Goal: Task Accomplishment & Management: Use online tool/utility

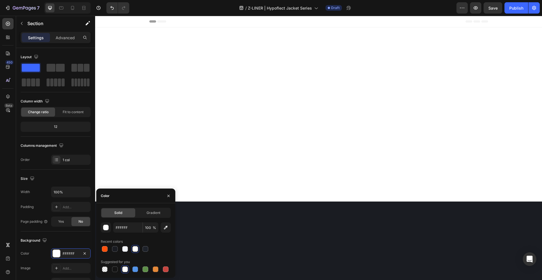
scroll to position [507, 0]
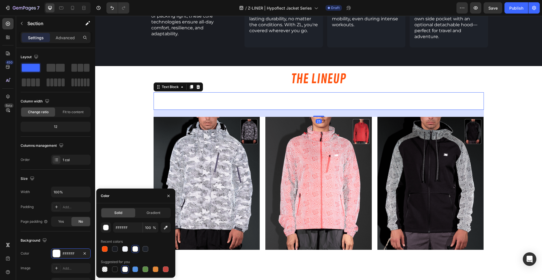
click at [307, 94] on p "Three jackets. Three styles. One mission:" at bounding box center [318, 97] width 329 height 8
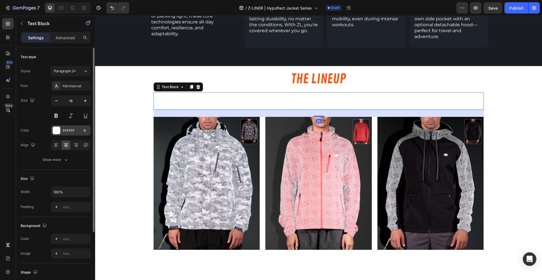
click at [58, 129] on div at bounding box center [56, 130] width 7 height 7
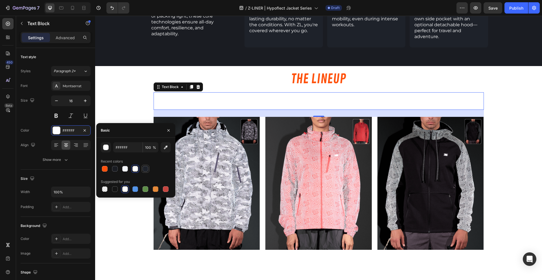
click at [147, 169] on div at bounding box center [146, 169] width 6 height 6
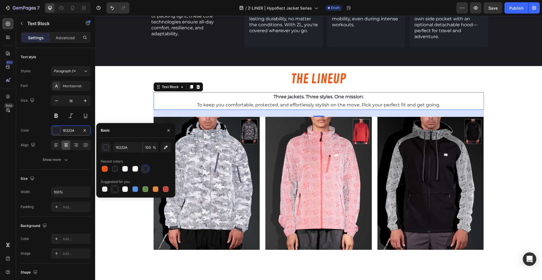
click at [114, 189] on div at bounding box center [115, 189] width 6 height 6
type input "151515"
click at [169, 133] on button "button" at bounding box center [168, 130] width 9 height 9
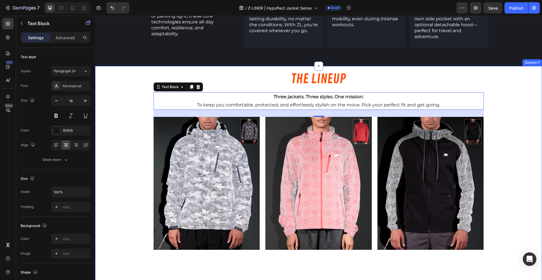
click at [141, 115] on div "THE LINEUP Heading Three jackets. Three styles. One mission: To keep you comfor…" at bounding box center [318, 193] width 447 height 254
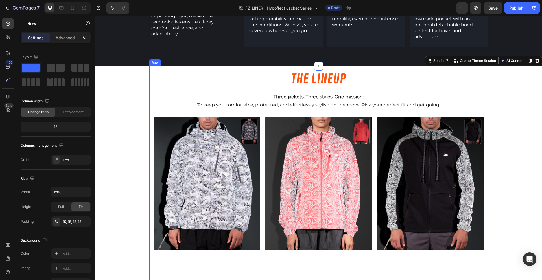
click at [278, 66] on div "THE LINEUP Heading Three jackets. Three styles. One mission: To keep you comfor…" at bounding box center [318, 193] width 339 height 254
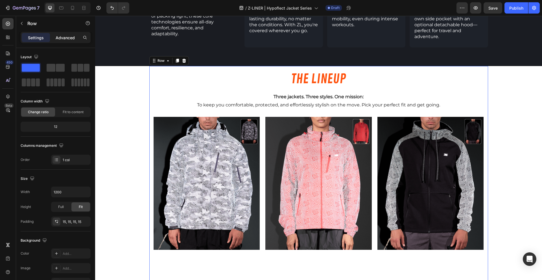
click at [62, 40] on p "Advanced" at bounding box center [65, 38] width 19 height 6
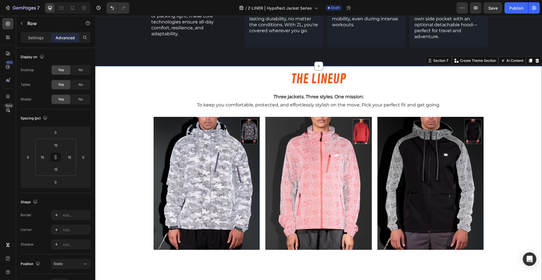
click at [146, 96] on div "THE LINEUP Heading Three jackets. Three styles. One mission: To keep you comfor…" at bounding box center [318, 193] width 447 height 254
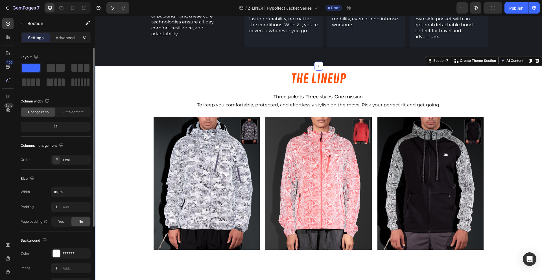
scroll to position [96, 0]
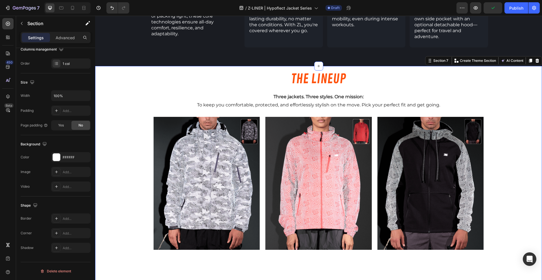
click at [60, 29] on div "Section" at bounding box center [45, 23] width 59 height 15
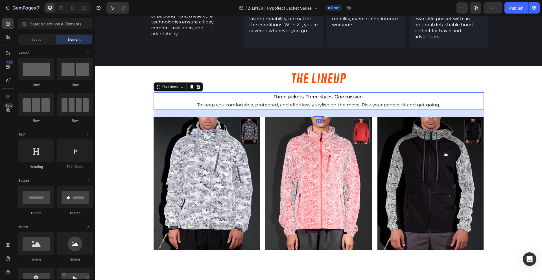
click at [166, 92] on div "Three jackets. Three styles. One mission: To keep you comfortable, protected, a…" at bounding box center [319, 100] width 330 height 17
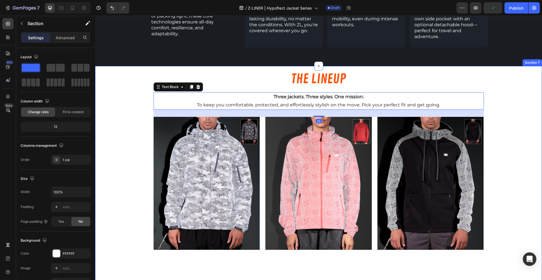
click at [110, 77] on div "THE LINEUP Heading Three jackets. Three styles. One mission: To keep you comfor…" at bounding box center [318, 193] width 447 height 254
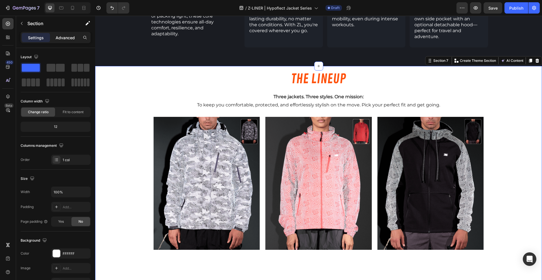
click at [69, 35] on p "Advanced" at bounding box center [65, 38] width 19 height 6
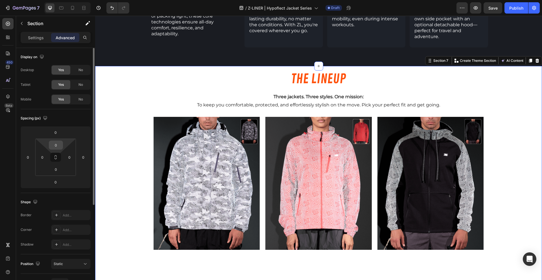
click at [57, 146] on input "0" at bounding box center [55, 145] width 11 height 8
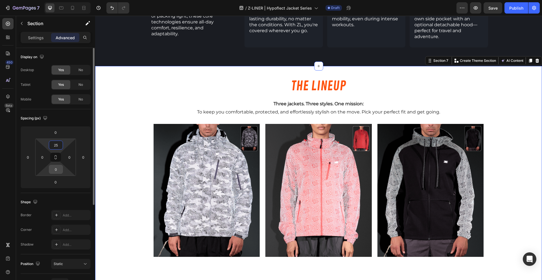
type input "25"
click at [59, 170] on input "0" at bounding box center [55, 169] width 11 height 8
type input "5"
type input "25"
click at [127, 150] on div "THE LINEUP Heading Three jackets. Three styles. One mission: To keep you comfor…" at bounding box center [318, 200] width 447 height 254
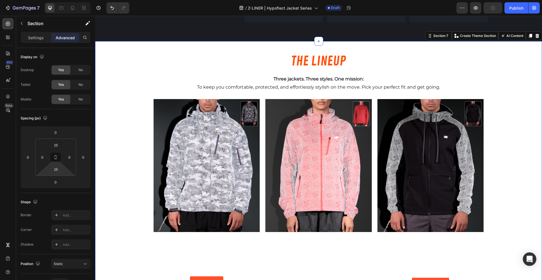
scroll to position [534, 0]
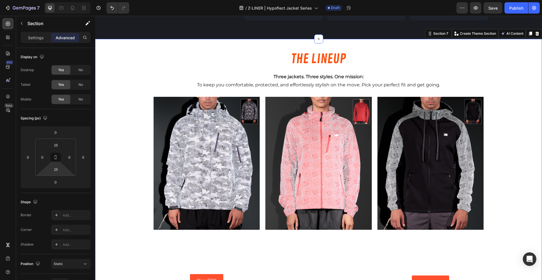
click at [185, 138] on img at bounding box center [207, 163] width 106 height 133
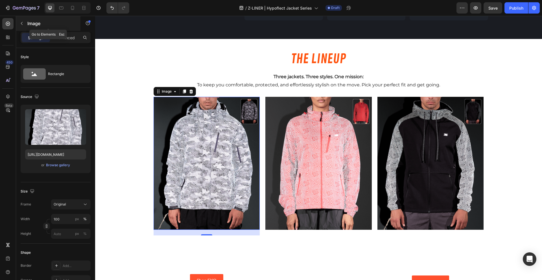
click at [30, 21] on p "Image" at bounding box center [51, 23] width 48 height 7
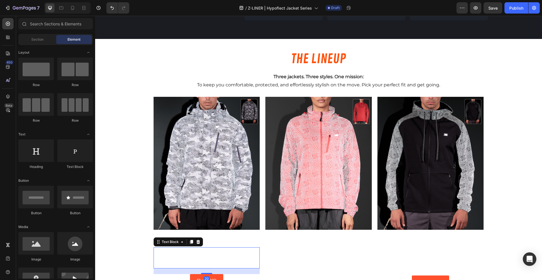
click at [184, 248] on p "Conquer the cold with the Exo Jacket — insulated with 3M Thinsulate™, loaded wi…" at bounding box center [206, 258] width 105 height 20
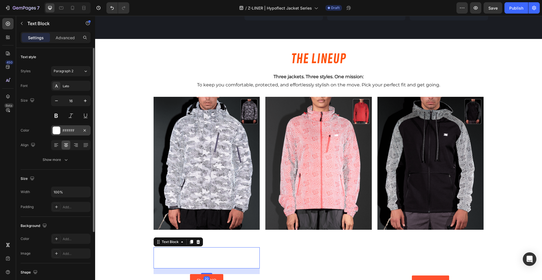
click at [57, 130] on div at bounding box center [56, 130] width 7 height 7
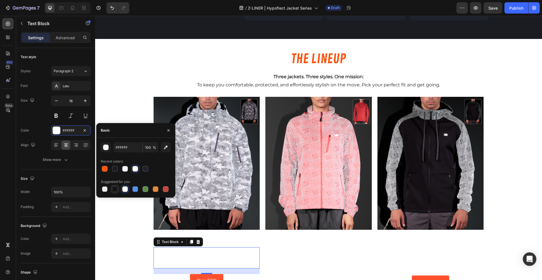
drag, startPoint x: 115, startPoint y: 189, endPoint x: 43, endPoint y: 182, distance: 72.3
click at [115, 189] on div at bounding box center [115, 189] width 6 height 6
type input "151515"
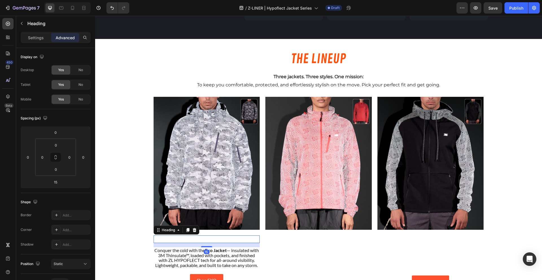
click at [211, 236] on p "EXO Winter Jacket" at bounding box center [206, 239] width 105 height 6
click at [32, 33] on div "Settings" at bounding box center [36, 37] width 28 height 9
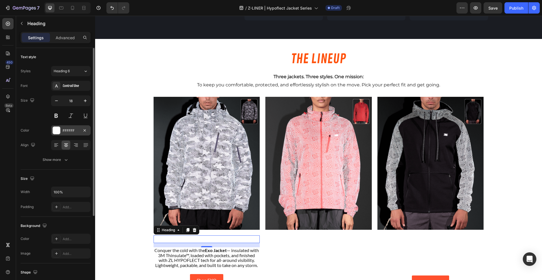
click at [59, 133] on div at bounding box center [56, 130] width 7 height 7
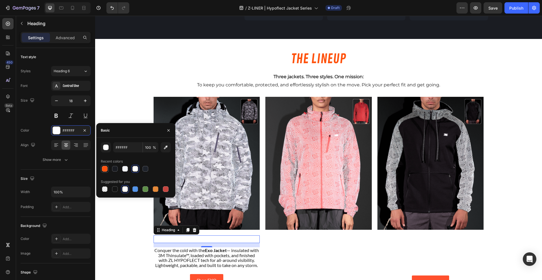
click at [105, 167] on div at bounding box center [105, 169] width 6 height 6
type input "FF520D"
click at [299, 240] on div "VORTEX Windbreaker Heading Stay sharp, stay safe, stay moving. The Vortex Windb…" at bounding box center [318, 264] width 106 height 58
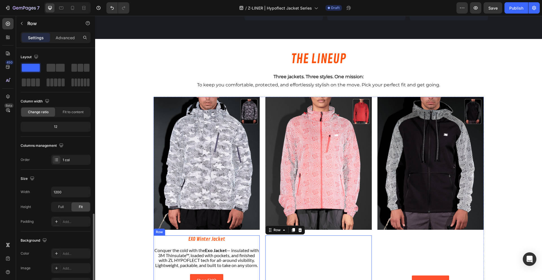
scroll to position [96, 0]
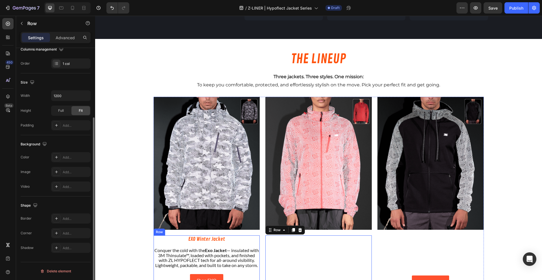
click at [254, 238] on div "EXO Winter Jacket Heading Conquer the cold with the Exo Jacket — insulated with…" at bounding box center [207, 260] width 106 height 51
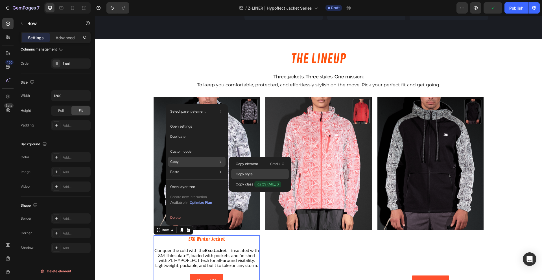
click at [251, 175] on p "Copy style" at bounding box center [244, 174] width 17 height 5
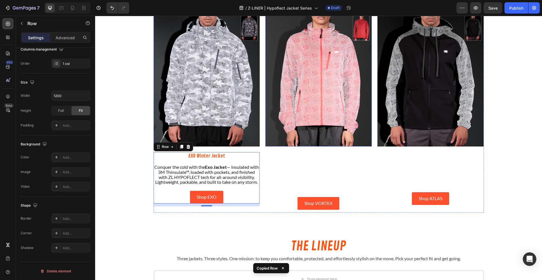
scroll to position [621, 0]
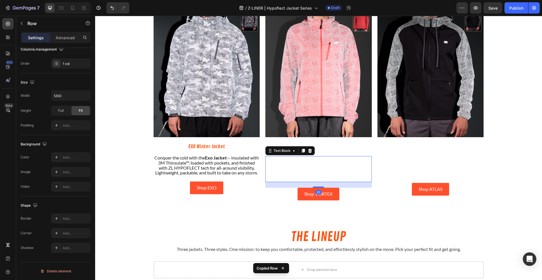
click at [266, 179] on p "Stay sharp, stay safe, stay moving. The Vortex Windbreaker packs down small, br…" at bounding box center [318, 169] width 105 height 25
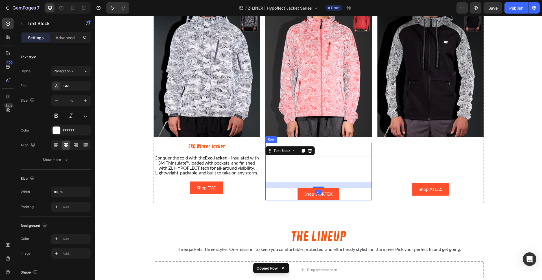
click at [364, 151] on div "VORTEX Windbreaker Heading Stay sharp, stay safe, stay moving. The Vortex Windb…" at bounding box center [318, 172] width 106 height 58
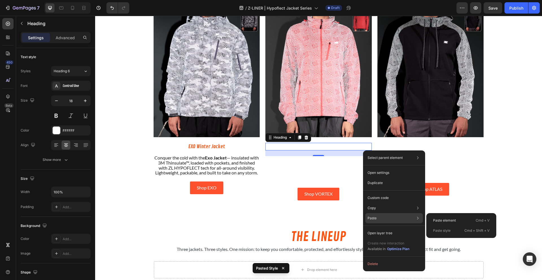
click at [437, 227] on div "Paste style Cmd + Shift + V" at bounding box center [460, 230] width 65 height 10
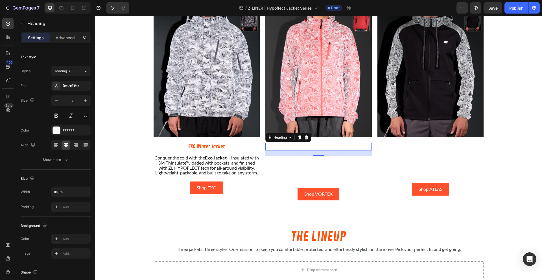
click at [357, 146] on h2 "VORTEX Windbreaker" at bounding box center [318, 147] width 106 height 8
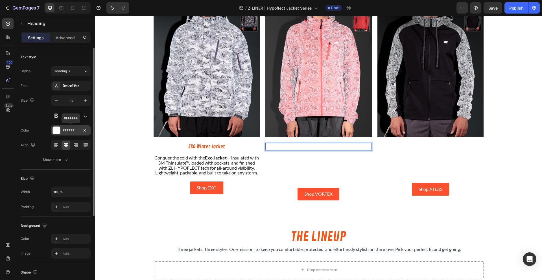
click at [58, 130] on div at bounding box center [56, 130] width 7 height 7
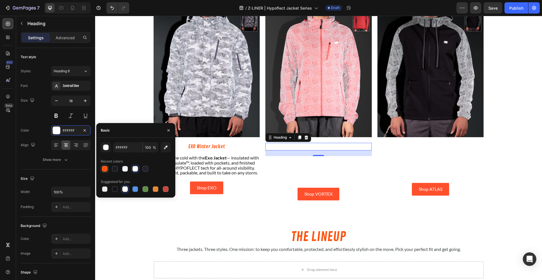
click at [104, 167] on div at bounding box center [105, 169] width 6 height 6
type input "FF520D"
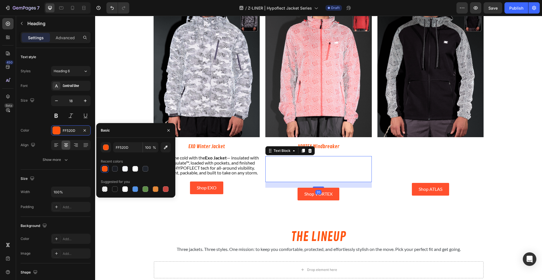
click at [349, 167] on p "Stay sharp, stay safe, stay moving. The Vortex Windbreaker packs down small, br…" at bounding box center [318, 169] width 105 height 25
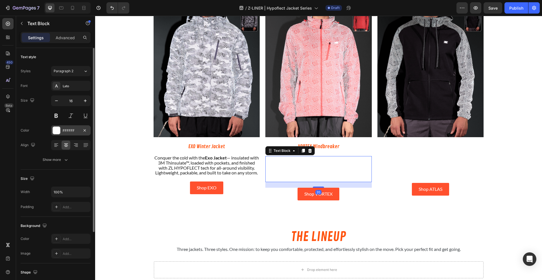
click at [54, 129] on div at bounding box center [56, 130] width 7 height 7
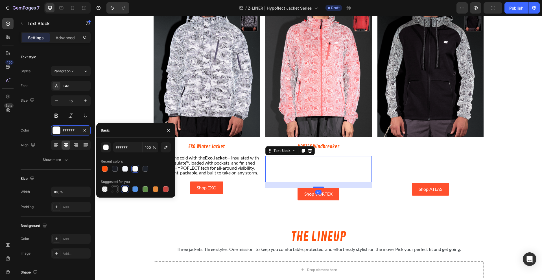
click at [111, 188] on div at bounding box center [115, 189] width 8 height 8
type input "151515"
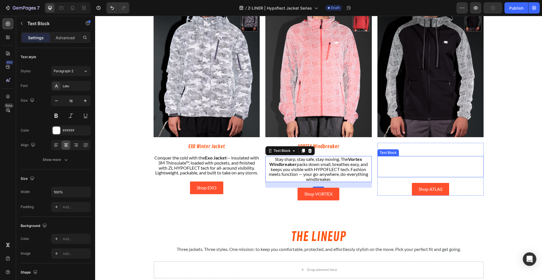
click at [451, 165] on p "The hoodie that does it all. The Atlas Hoodie combines plush comfort with refle…" at bounding box center [430, 167] width 105 height 20
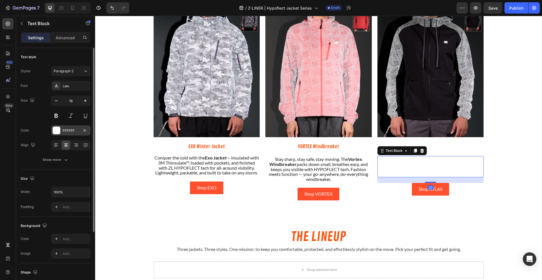
click at [63, 131] on div "FFFFFF" at bounding box center [71, 130] width 16 height 5
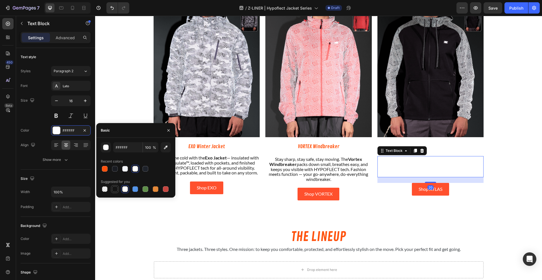
click at [111, 189] on div at bounding box center [114, 189] width 7 height 7
type input "151515"
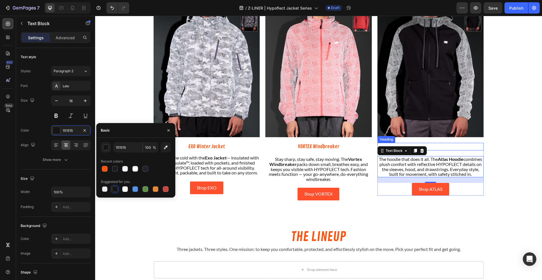
click at [446, 148] on h2 "ATLAS Hoodie" at bounding box center [430, 147] width 106 height 8
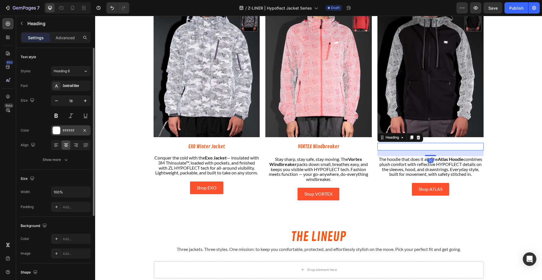
click at [62, 130] on div "FFFFFF" at bounding box center [71, 130] width 40 height 10
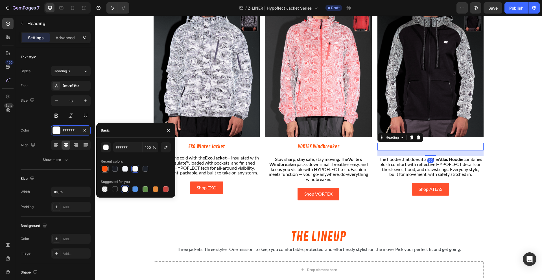
click at [105, 167] on div at bounding box center [105, 169] width 6 height 6
type input "FF520D"
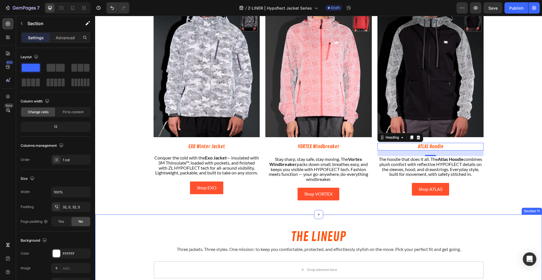
click at [167, 215] on div "THE LINEUP Heading Three jackets. Three styles. One mission: to keep you comfor…" at bounding box center [318, 252] width 447 height 77
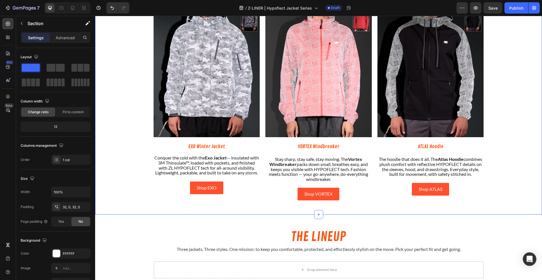
click at [132, 193] on div "THE LINEUP Heading Three jackets. Three styles. One mission: To keep you comfor…" at bounding box center [318, 80] width 447 height 254
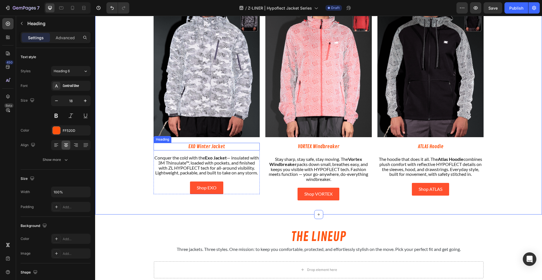
click at [208, 144] on p "EXO Winter Jacket" at bounding box center [206, 146] width 105 height 6
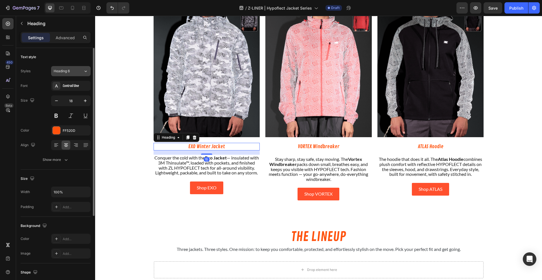
click at [64, 72] on span "Heading 6" at bounding box center [62, 71] width 16 height 5
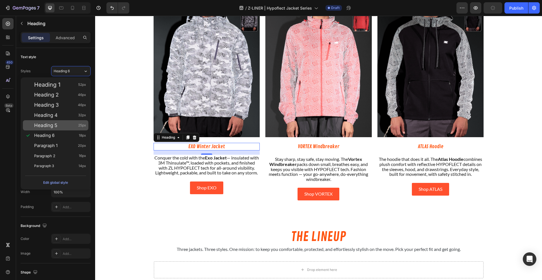
click at [54, 128] on span "Heading 5" at bounding box center [45, 125] width 23 height 6
type input "25"
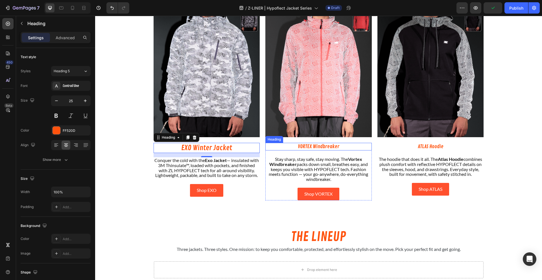
click at [303, 145] on p "VORTEX Windbreaker" at bounding box center [318, 146] width 105 height 6
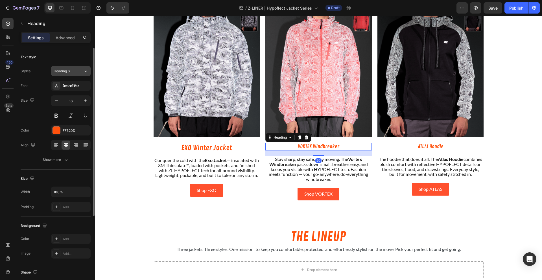
click at [64, 73] on span "Heading 6" at bounding box center [62, 71] width 16 height 5
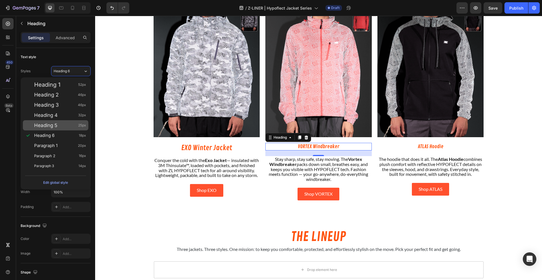
click at [62, 128] on div "Heading 5 25px" at bounding box center [60, 125] width 52 height 6
type input "25"
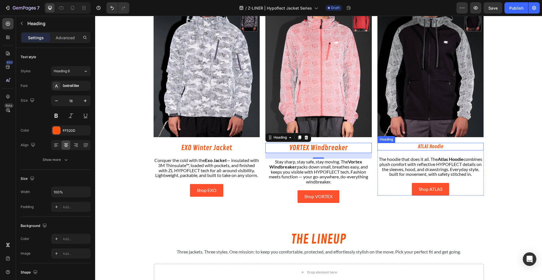
click at [409, 146] on h2 "ATLAS Hoodie" at bounding box center [430, 147] width 106 height 8
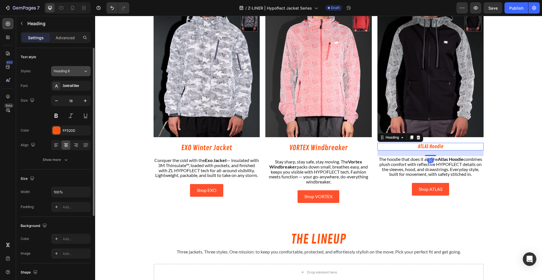
click at [64, 71] on span "Heading 6" at bounding box center [62, 71] width 16 height 5
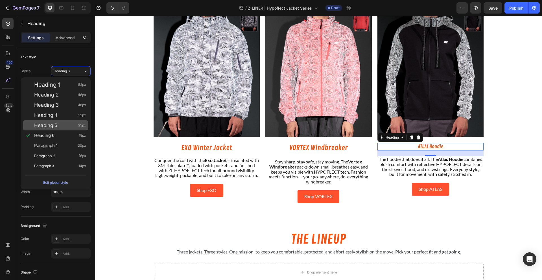
click at [57, 121] on div "Heading 5 25px" at bounding box center [55, 125] width 65 height 10
type input "25"
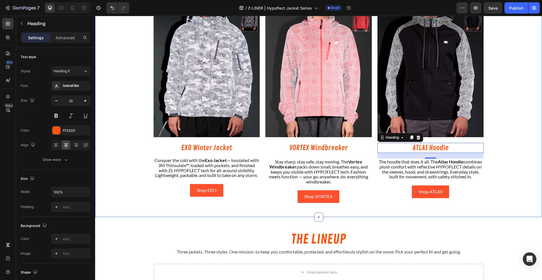
click at [135, 123] on div "THE LINEUP Heading Three jackets. Three styles. One mission: To keep you comfor…" at bounding box center [318, 81] width 447 height 257
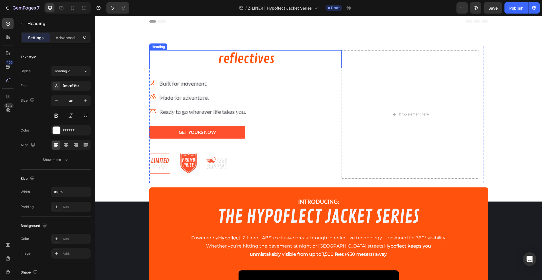
click at [189, 54] on h2 "The future of reflectives is here." at bounding box center [245, 59] width 192 height 18
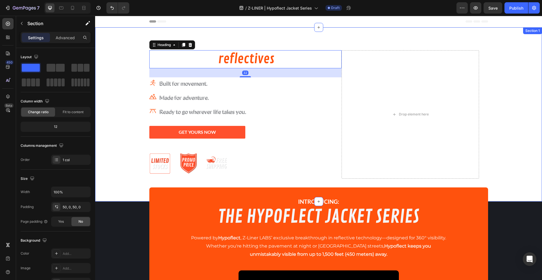
click at [120, 156] on div "The future of reflectives is here. Heading 32 Icon Built for movement. Text blo…" at bounding box center [318, 114] width 447 height 146
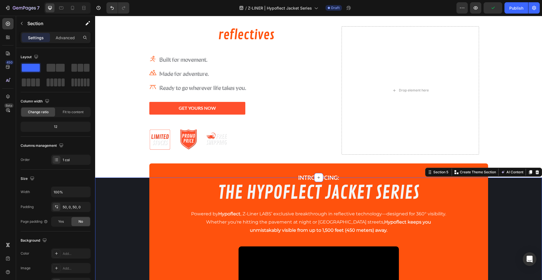
click at [119, 202] on div "INTRODUCING: Text Block THE HYPOFLECT JACKET SERIES Heading Powered by Hypoflec…" at bounding box center [318, 270] width 447 height 157
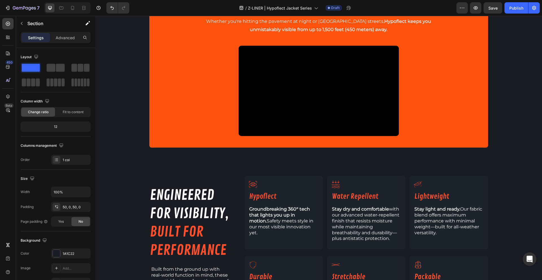
scroll to position [224, 0]
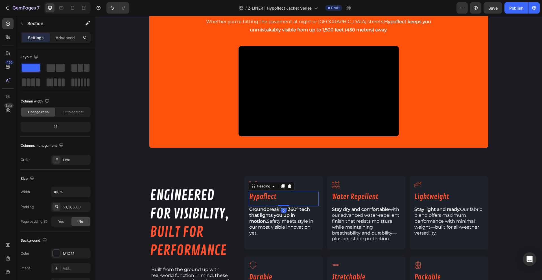
click at [270, 196] on h2 "Hypoflect" at bounding box center [284, 197] width 70 height 10
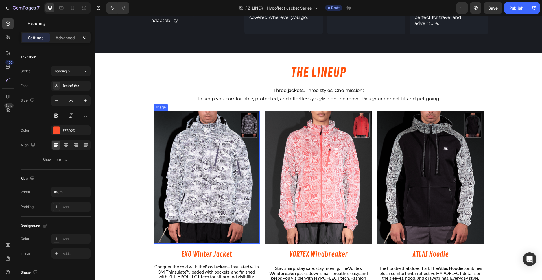
scroll to position [524, 0]
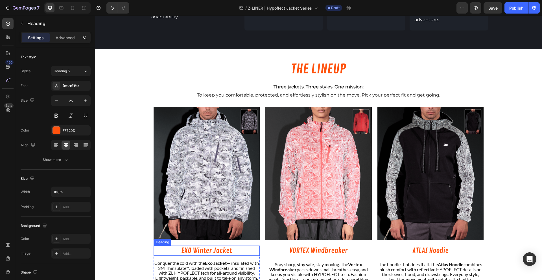
click at [213, 246] on h2 "EXO Winter Jacket" at bounding box center [207, 251] width 106 height 10
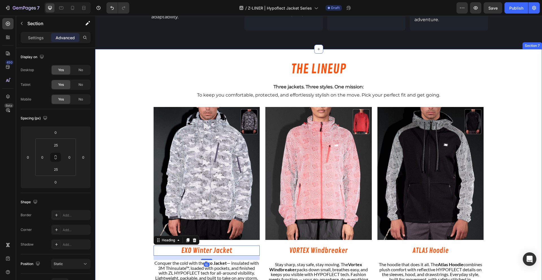
click at [126, 180] on div "THE LINEUP Heading Three jackets. Three styles. One mission: To keep you comfor…" at bounding box center [318, 184] width 447 height 257
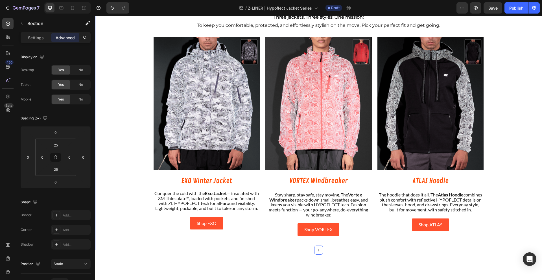
scroll to position [658, 0]
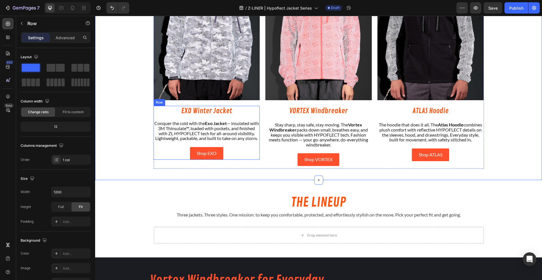
click at [255, 117] on div "EXO Winter Jacket Heading Conquer the cold with the Exo Jacket — insulated with…" at bounding box center [207, 133] width 106 height 54
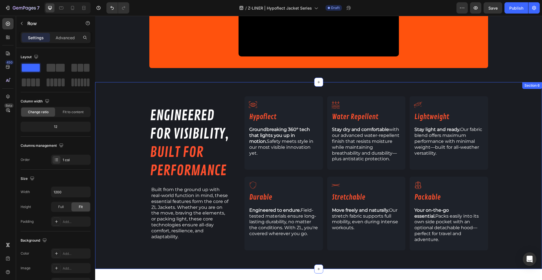
scroll to position [301, 0]
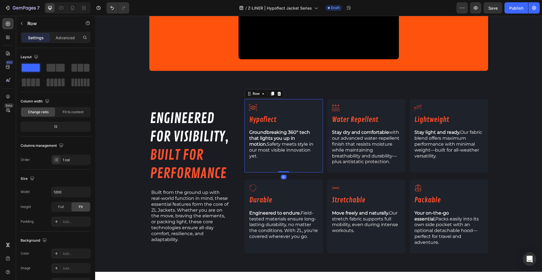
click at [251, 164] on div "Icon Hypoflect Heading Groundbreaking 360° tech that lights you up in motion. S…" at bounding box center [284, 134] width 70 height 62
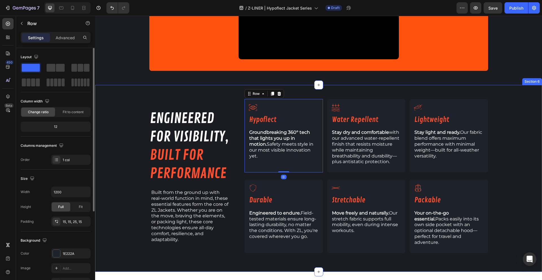
scroll to position [128, 0]
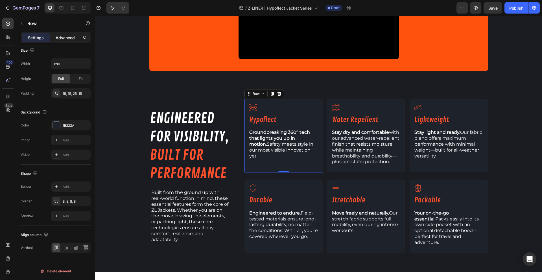
click at [66, 36] on p "Advanced" at bounding box center [65, 38] width 19 height 6
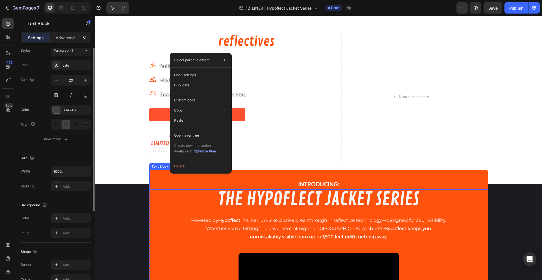
scroll to position [0, 0]
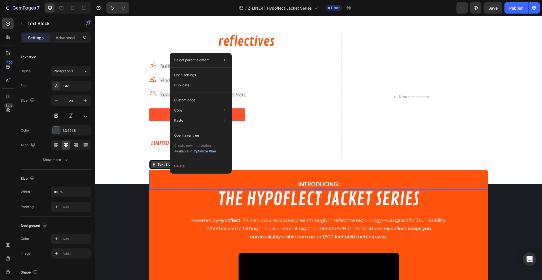
click at [158, 165] on div "Text Block" at bounding box center [165, 164] width 19 height 5
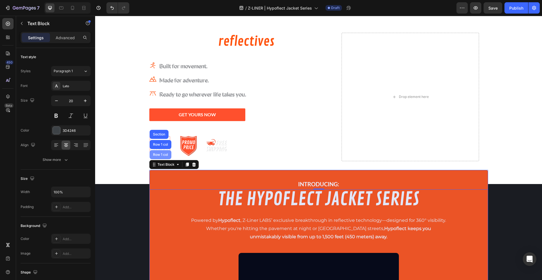
click at [158, 153] on div "Row 1 col" at bounding box center [160, 154] width 17 height 3
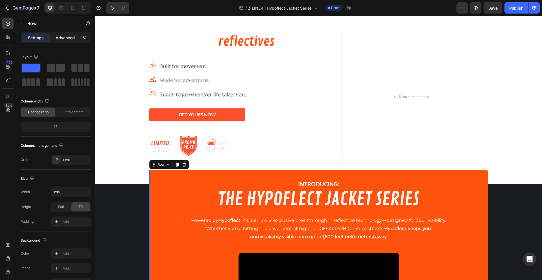
click at [54, 36] on div "Advanced" at bounding box center [65, 37] width 28 height 9
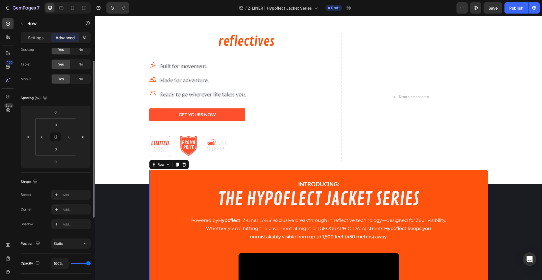
scroll to position [75, 0]
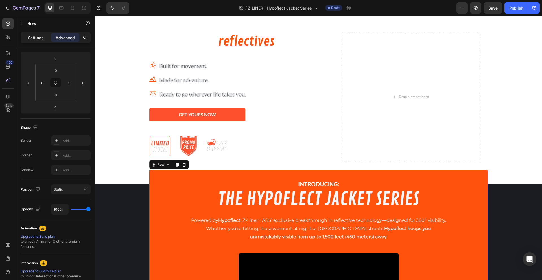
click at [42, 38] on div "Settings" at bounding box center [36, 37] width 28 height 9
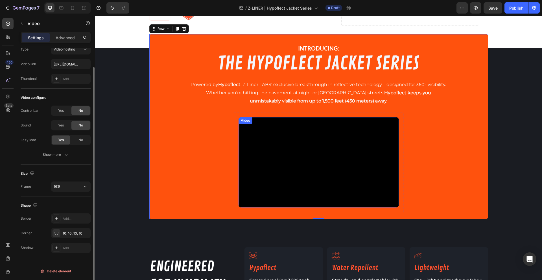
scroll to position [0, 0]
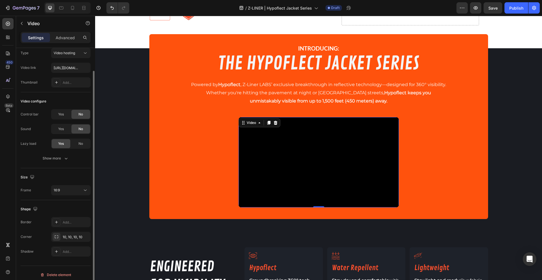
click at [253, 132] on video at bounding box center [318, 162] width 160 height 90
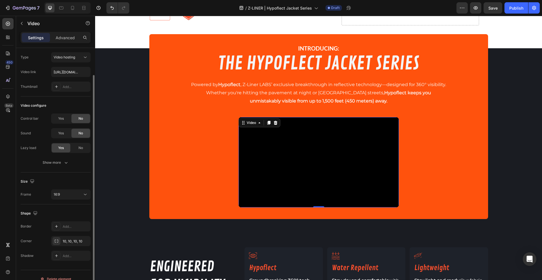
scroll to position [21, 0]
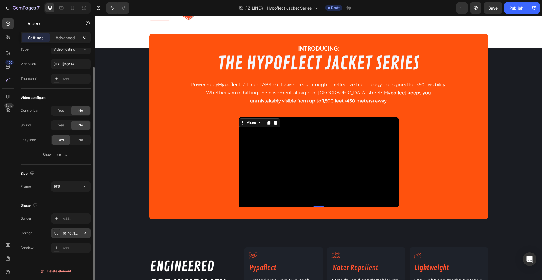
click at [70, 235] on div "10, 10, 10, 10" at bounding box center [71, 233] width 16 height 5
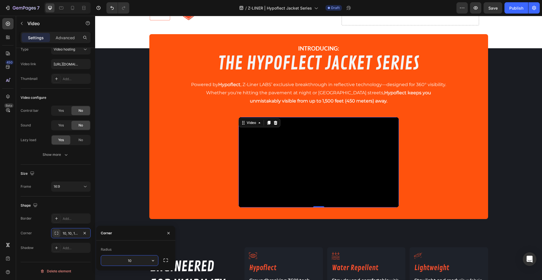
click at [130, 260] on input "10" at bounding box center [129, 260] width 57 height 10
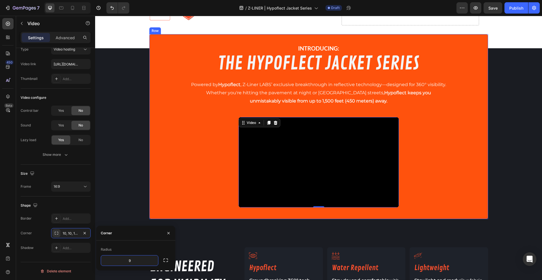
type input "8"
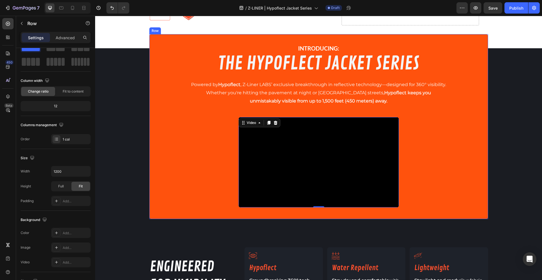
click at [171, 170] on div "INTRODUCING: Text Block THE HYPOFLECT JACKET SERIES Heading Powered by Hypoflec…" at bounding box center [318, 126] width 339 height 185
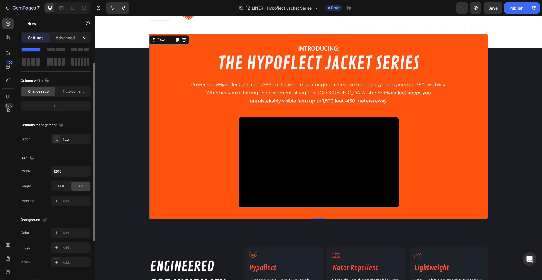
scroll to position [96, 0]
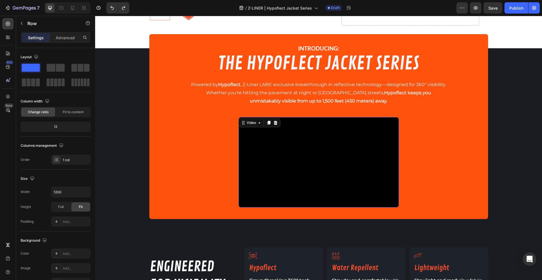
click at [283, 141] on video at bounding box center [318, 162] width 160 height 90
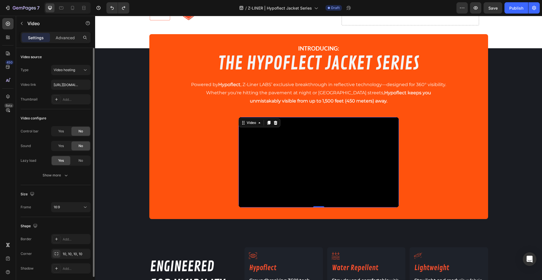
scroll to position [21, 0]
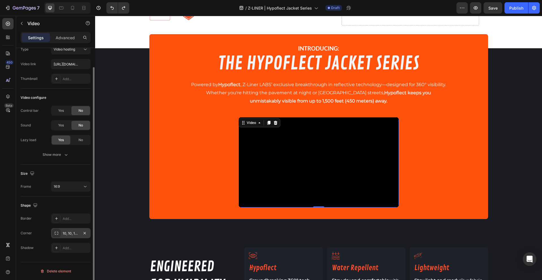
click at [69, 233] on div "10, 10, 10, 10" at bounding box center [71, 233] width 16 height 5
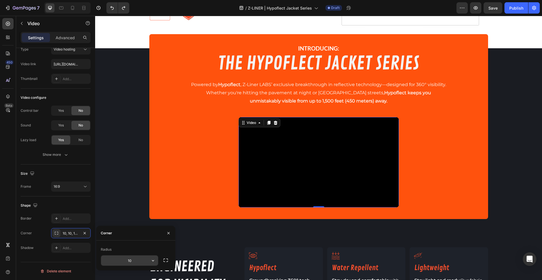
click at [138, 258] on input "10" at bounding box center [129, 260] width 57 height 10
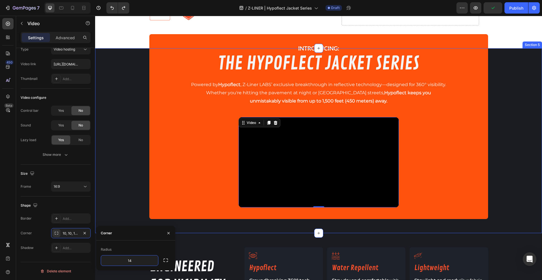
type input "15"
click at [137, 148] on div "INTRODUCING: Text Block THE HYPOFLECT JACKET SERIES Heading Powered by Hypoflec…" at bounding box center [318, 140] width 447 height 157
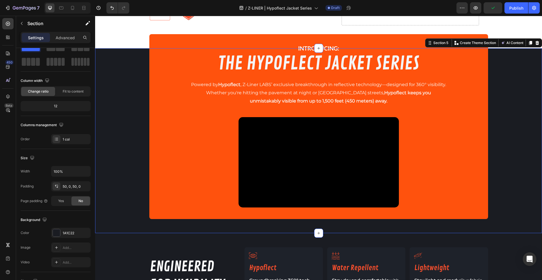
scroll to position [0, 0]
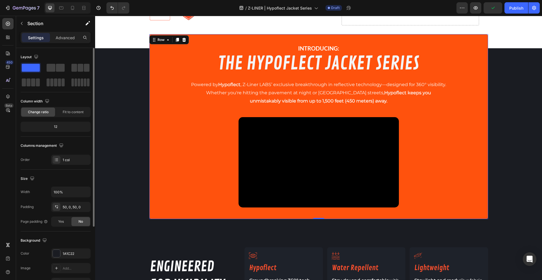
click at [189, 152] on div "INTRODUCING: Text Block THE HYPOFLECT JACKET SERIES Heading Powered by Hypoflec…" at bounding box center [318, 126] width 339 height 185
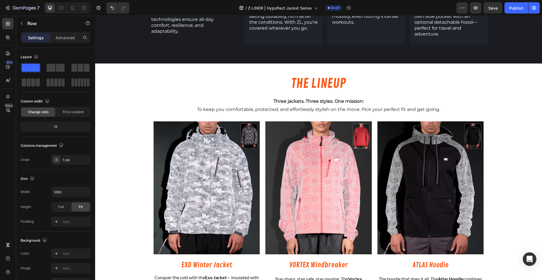
scroll to position [519, 0]
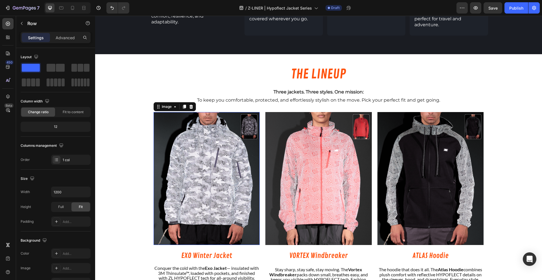
click at [189, 151] on img at bounding box center [207, 178] width 106 height 133
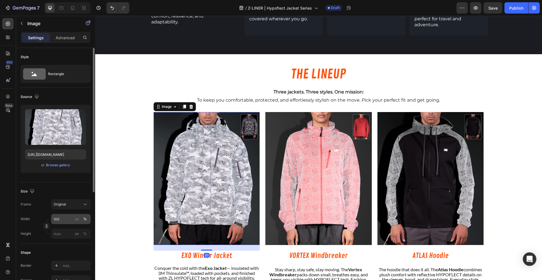
scroll to position [95, 0]
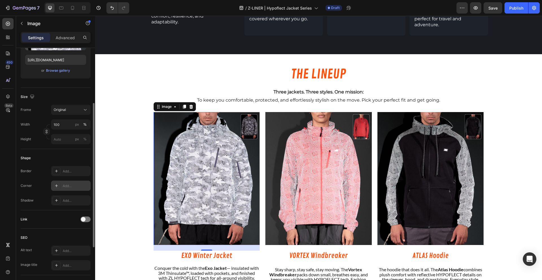
click at [68, 183] on div "Add..." at bounding box center [71, 186] width 40 height 10
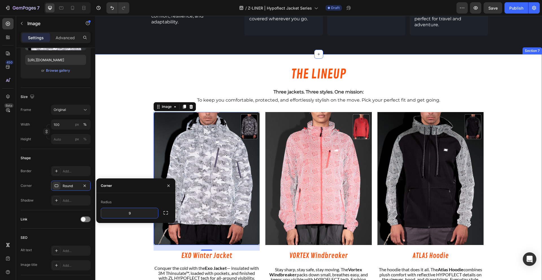
type input "10"
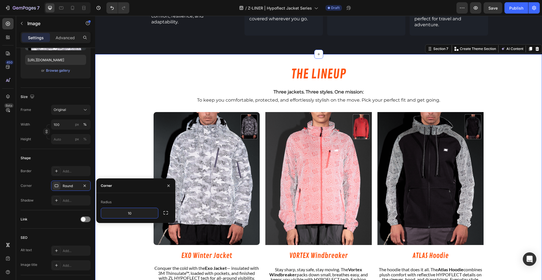
click at [123, 153] on div "THE LINEUP Heading Three jackets. Three styles. One mission: To keep you comfor…" at bounding box center [318, 189] width 447 height 257
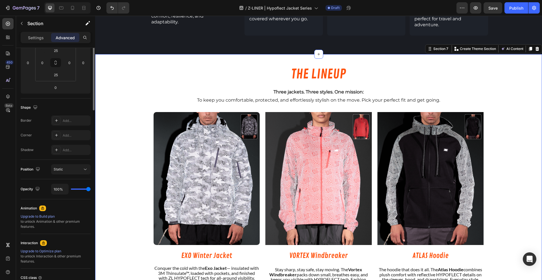
scroll to position [0, 0]
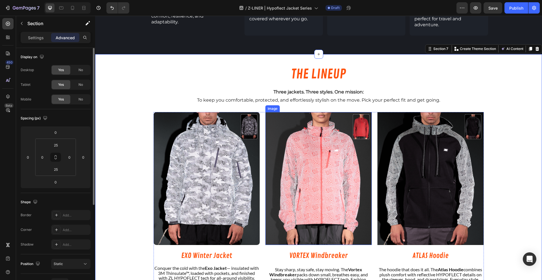
click at [314, 157] on img at bounding box center [318, 178] width 106 height 133
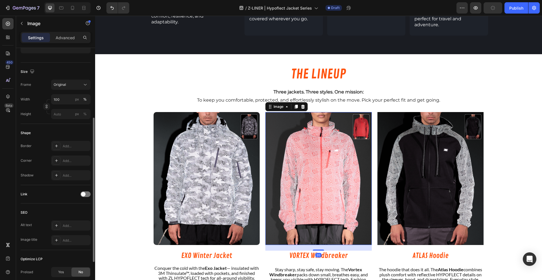
scroll to position [178, 0]
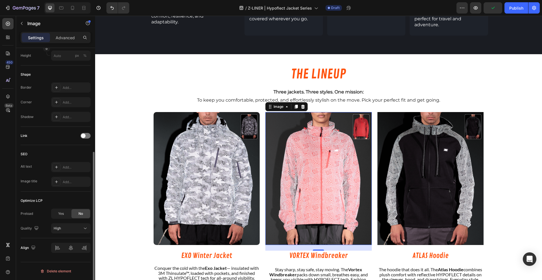
click at [63, 95] on div "Border Add... Corner Add... Shadow Add..." at bounding box center [56, 102] width 70 height 40
click at [63, 102] on div "Add..." at bounding box center [76, 102] width 27 height 5
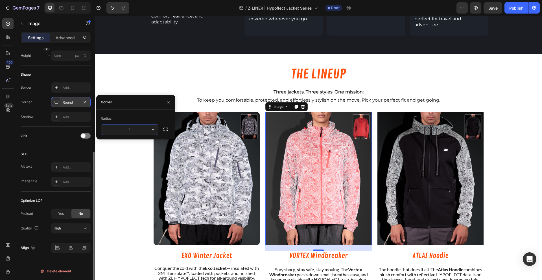
type input "10"
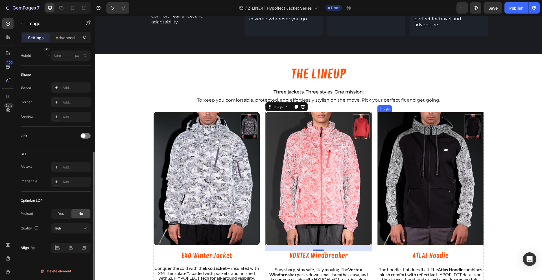
click at [446, 150] on img at bounding box center [430, 178] width 106 height 133
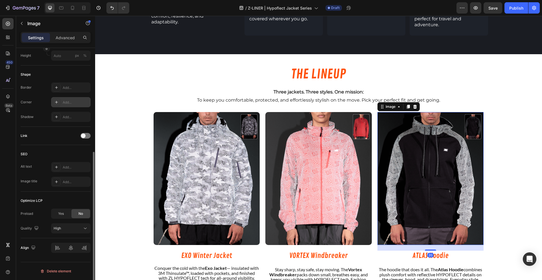
click at [68, 101] on div "Add..." at bounding box center [76, 102] width 27 height 5
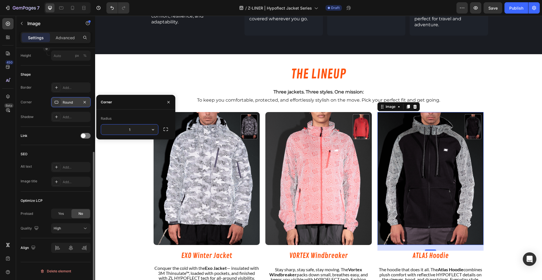
type input "10"
click at [128, 185] on div "THE LINEUP Heading Three jackets. Three styles. One mission: To keep you comfor…" at bounding box center [318, 189] width 447 height 257
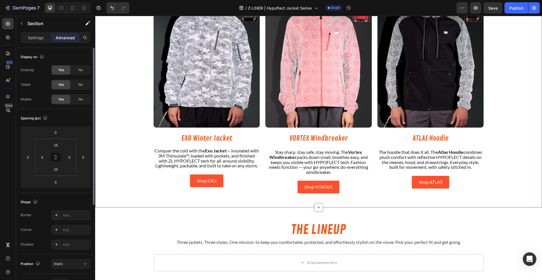
scroll to position [631, 0]
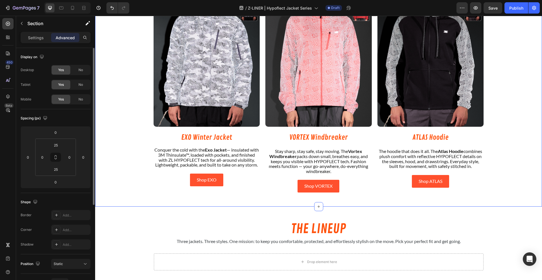
click at [112, 160] on div "THE LINEUP Heading Three jackets. Three styles. One mission: To keep you comfor…" at bounding box center [318, 71] width 447 height 257
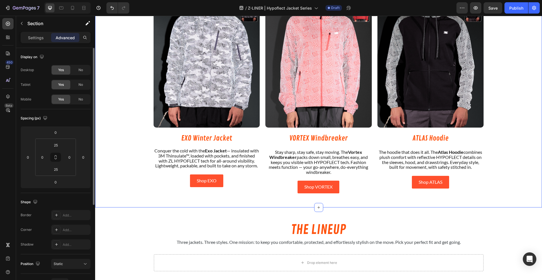
scroll to position [630, 0]
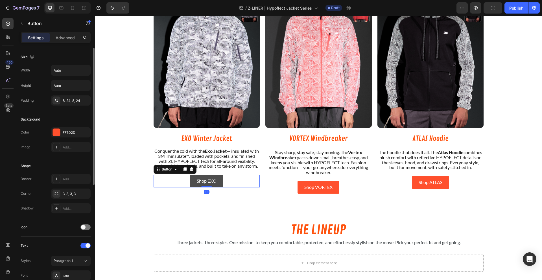
click at [217, 187] on button "Shop EXO" at bounding box center [206, 181] width 33 height 13
click at [68, 72] on input "Auto" at bounding box center [70, 70] width 39 height 10
click at [82, 69] on button "button" at bounding box center [85, 70] width 10 height 10
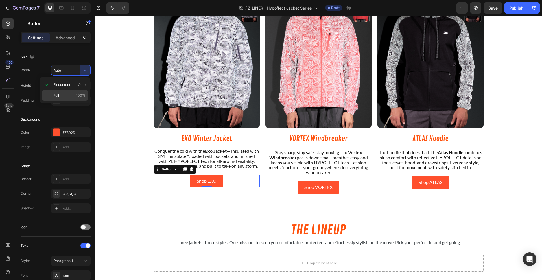
click at [78, 95] on span "100%" at bounding box center [80, 95] width 9 height 5
type input "100%"
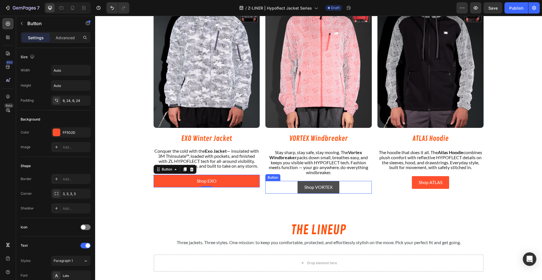
click at [324, 192] on button "Shop VORTEX" at bounding box center [318, 187] width 42 height 13
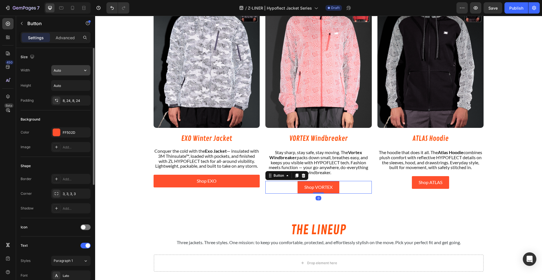
click at [73, 73] on input "Auto" at bounding box center [70, 70] width 39 height 10
click at [85, 72] on icon "button" at bounding box center [85, 70] width 6 height 6
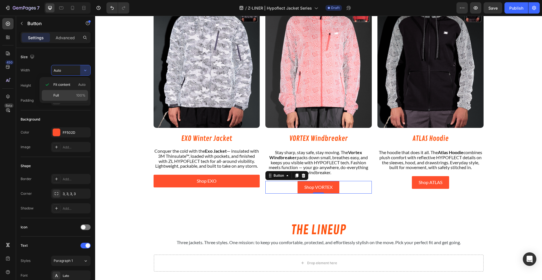
click at [77, 93] on span "100%" at bounding box center [80, 95] width 9 height 5
type input "100%"
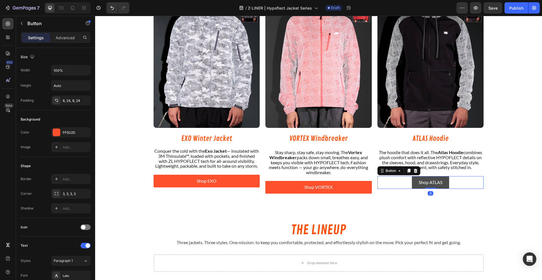
click at [418, 181] on button "Shop ATLAS" at bounding box center [430, 182] width 37 height 13
click at [86, 71] on icon "button" at bounding box center [85, 70] width 2 height 1
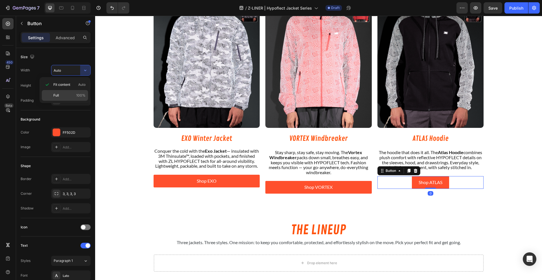
click at [81, 95] on span "100%" at bounding box center [80, 95] width 9 height 5
type input "100%"
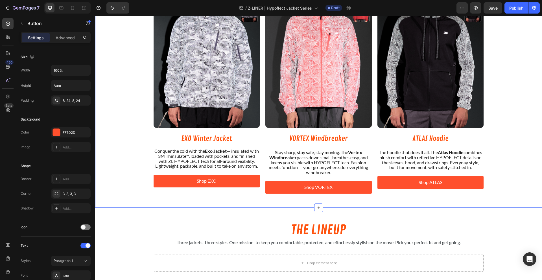
click at [126, 148] on div "THE LINEUP Heading Three jackets. Three styles. One mission: To keep you comfor…" at bounding box center [318, 72] width 447 height 257
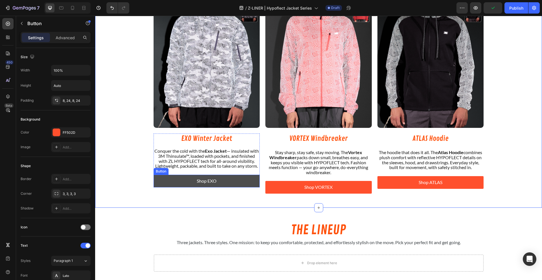
click at [255, 187] on button "Shop EXO" at bounding box center [207, 181] width 106 height 13
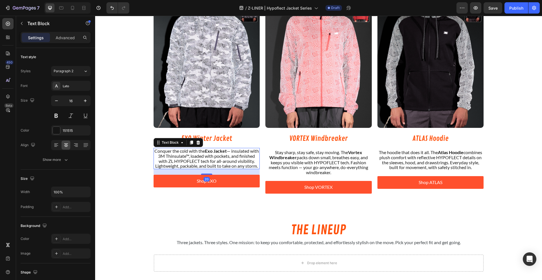
click at [224, 168] on p "Conquer the cold with the Exo Jacket — insulated with 3M Thinsulate™, loaded wi…" at bounding box center [206, 158] width 105 height 20
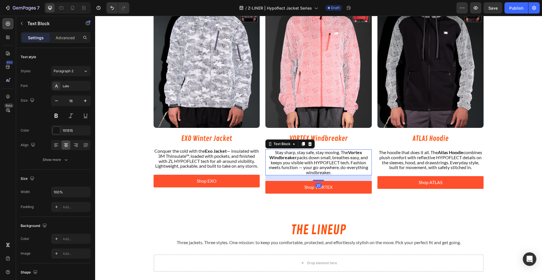
click at [307, 175] on p "Stay sharp, stay safe, stay moving. The Vortex Windbreaker packs down small, br…" at bounding box center [318, 162] width 105 height 25
click at [404, 167] on p "The hoodie that does it all. The Atlas Hoodie combines plush comfort with refle…" at bounding box center [430, 160] width 105 height 20
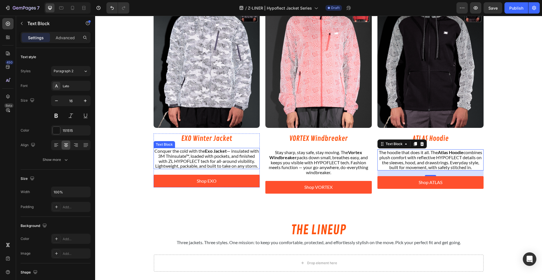
click at [213, 167] on p "Conquer the cold with the Exo Jacket — insulated with 3M Thinsulate™, loaded wi…" at bounding box center [206, 158] width 105 height 20
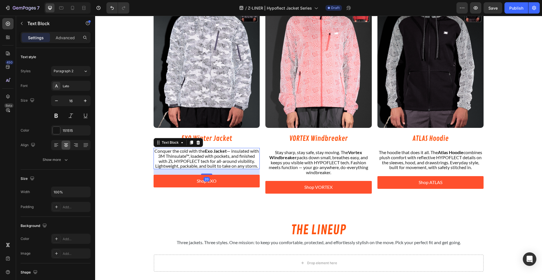
click at [245, 168] on p "Conquer the cold with the Exo Jacket — insulated with 3M Thinsulate™, loaded wi…" at bounding box center [206, 158] width 105 height 20
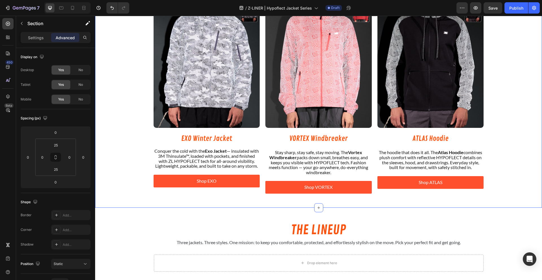
click at [139, 162] on div "THE LINEUP Heading Three jackets. Three styles. One mission: To keep you comfor…" at bounding box center [318, 72] width 447 height 257
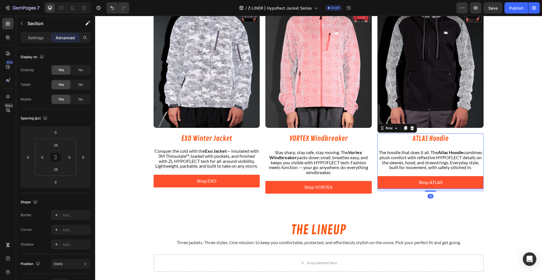
click at [392, 178] on div "ATLAS Hoodie Heading The hoodie that does it all. The Atlas Hoodie combines plu…" at bounding box center [430, 160] width 106 height 55
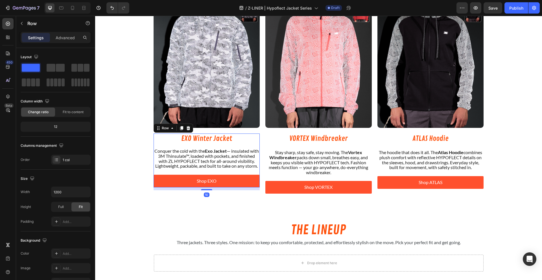
click at [254, 176] on div "EXO Winter Jacket Heading Conquer the cold with the Exo Jacket — insulated with…" at bounding box center [207, 160] width 106 height 54
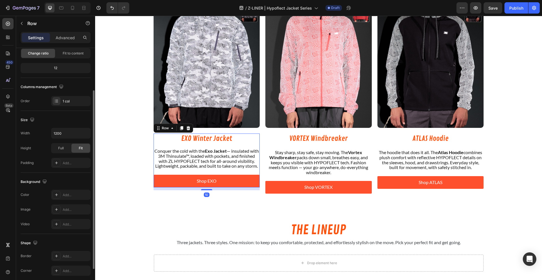
scroll to position [96, 0]
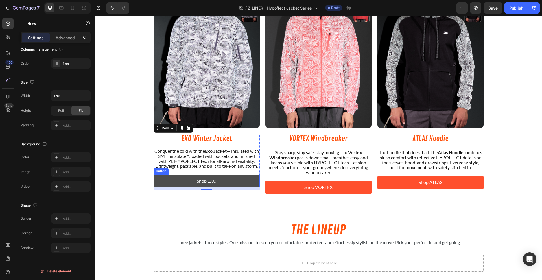
click at [233, 180] on button "Shop EXO" at bounding box center [207, 181] width 106 height 13
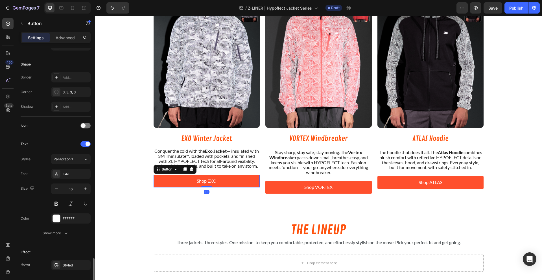
scroll to position [201, 0]
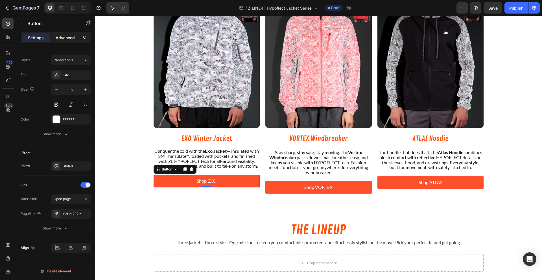
click at [72, 38] on p "Advanced" at bounding box center [65, 38] width 19 height 6
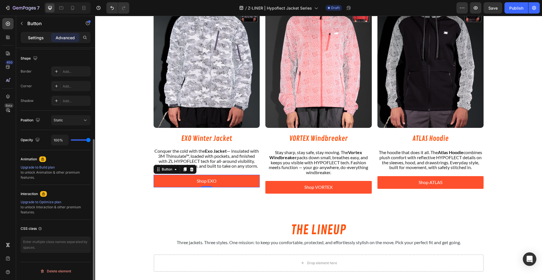
scroll to position [144, 0]
click at [44, 36] on div "Settings" at bounding box center [36, 37] width 28 height 9
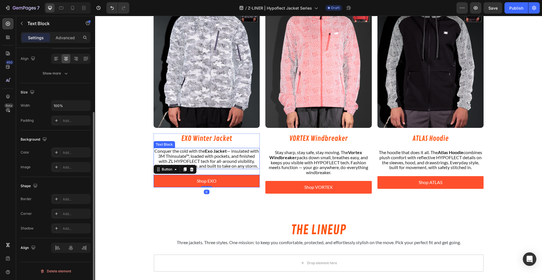
click at [217, 165] on p "Conquer the cold with the Exo Jacket — insulated with 3M Thinsulate™, loaded wi…" at bounding box center [206, 158] width 105 height 20
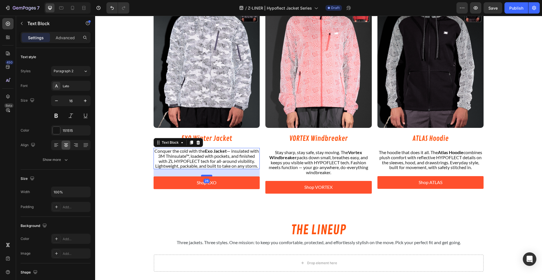
click at [210, 176] on div at bounding box center [206, 176] width 11 height 2
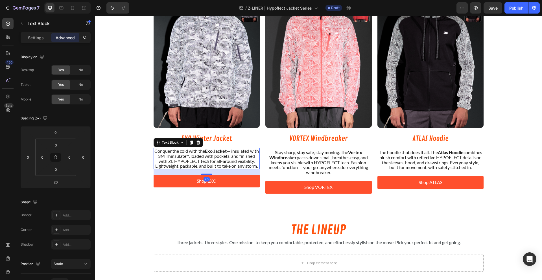
click at [211, 169] on div "20" at bounding box center [207, 169] width 106 height 0
type input "20"
click at [135, 188] on div "THE LINEUP Heading Three jackets. Three styles. One mission: To keep you comfor…" at bounding box center [318, 72] width 447 height 257
click at [220, 162] on p "Conquer the cold with the Exo Jacket — insulated with 3M Thinsulate™, loaded wi…" at bounding box center [206, 158] width 105 height 20
click at [333, 163] on p "Stay sharp, stay safe, stay moving. The Vortex Windbreaker packs down small, br…" at bounding box center [318, 162] width 105 height 25
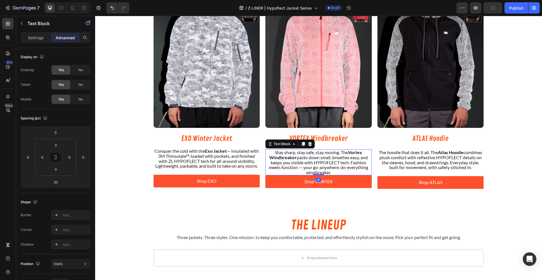
drag, startPoint x: 311, startPoint y: 180, endPoint x: 312, endPoint y: 171, distance: 8.8
click at [312, 171] on div "Stay sharp, stay safe, stay moving. The Vortex Windbreaker packs down small, br…" at bounding box center [318, 162] width 106 height 26
type input "0"
click at [229, 162] on p "Conquer the cold with the Exo Jacket — insulated with 3M Thinsulate™, loaded wi…" at bounding box center [206, 158] width 105 height 20
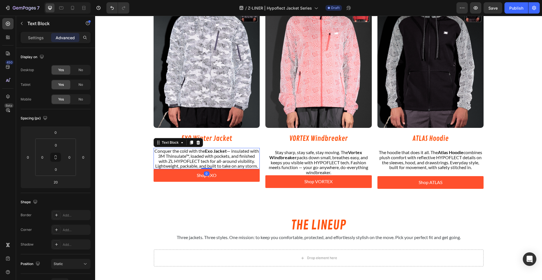
drag, startPoint x: 206, startPoint y: 178, endPoint x: 208, endPoint y: 166, distance: 12.5
click at [208, 166] on div "Conquer the cold with the Exo Jacket — insulated with 3M Thinsulate™, loaded wi…" at bounding box center [207, 158] width 106 height 21
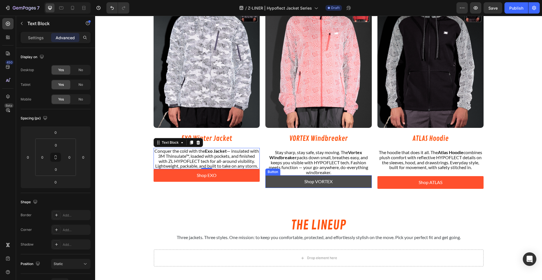
type input "20"
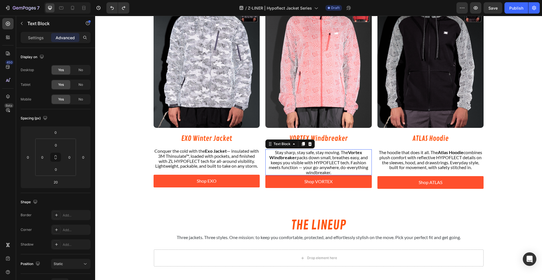
click at [332, 164] on p "Stay sharp, stay safe, stay moving. The Vortex Windbreaker packs down small, br…" at bounding box center [318, 162] width 105 height 25
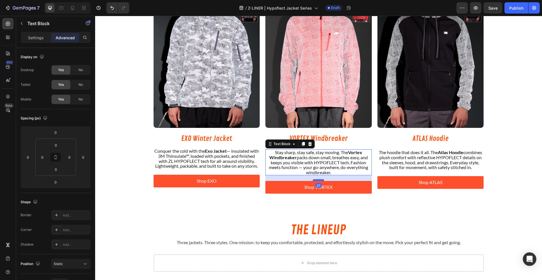
drag, startPoint x: 316, startPoint y: 175, endPoint x: 314, endPoint y: 181, distance: 5.8
click at [314, 181] on div at bounding box center [318, 180] width 11 height 2
type input "20"
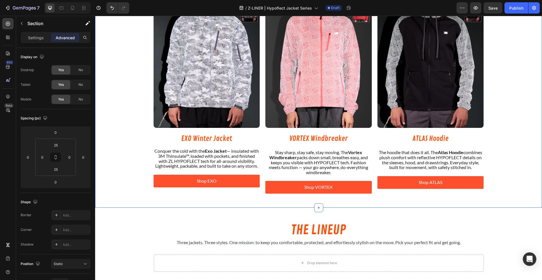
click at [134, 180] on div "THE LINEUP Heading Three jackets. Three styles. One mission: To keep you comfor…" at bounding box center [318, 72] width 447 height 257
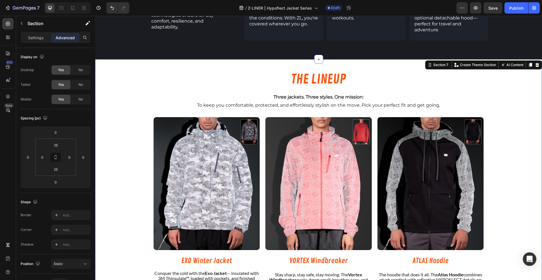
scroll to position [513, 0]
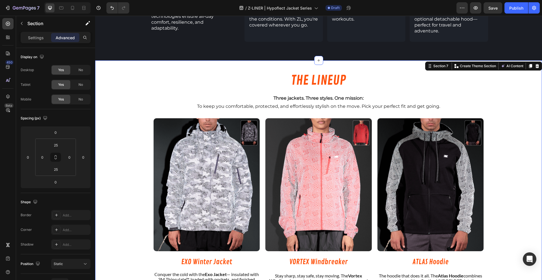
click at [140, 168] on div "THE LINEUP Heading Three jackets. Three styles. One mission: To keep you comfor…" at bounding box center [318, 195] width 447 height 257
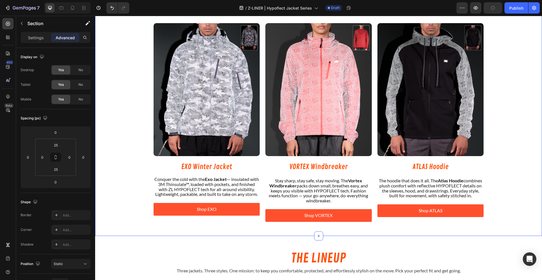
scroll to position [608, 0]
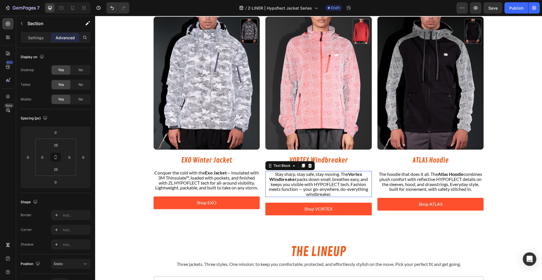
click at [310, 177] on p "Stay sharp, stay safe, stay moving. The Vortex Windbreaker packs down small, br…" at bounding box center [318, 184] width 105 height 25
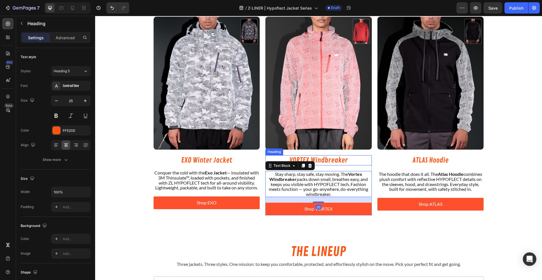
click at [334, 161] on h2 "VORTEX Windbreaker" at bounding box center [318, 160] width 106 height 10
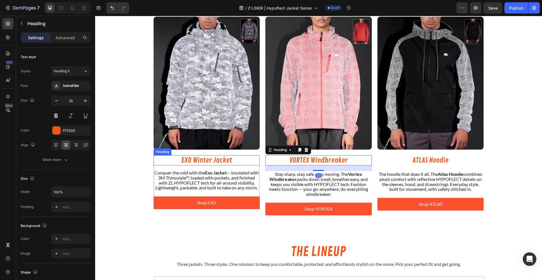
click at [204, 161] on h2 "EXO Winter Jacket" at bounding box center [207, 160] width 106 height 10
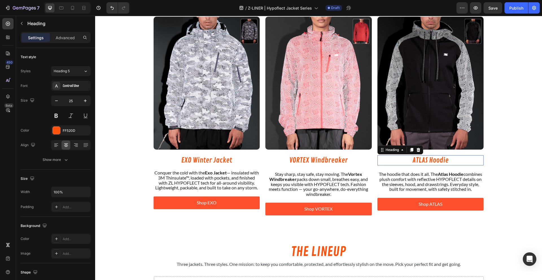
click at [428, 159] on h2 "ATLAS Hoodie" at bounding box center [430, 160] width 106 height 10
click at [191, 159] on h2 "EXO Winter Jacket" at bounding box center [207, 160] width 106 height 10
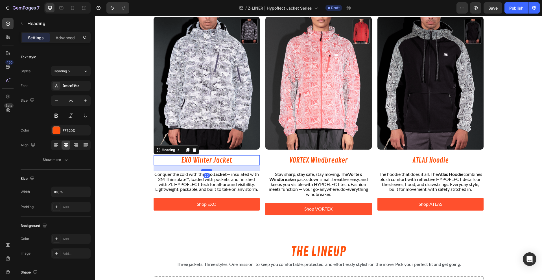
click at [207, 171] on div at bounding box center [206, 170] width 11 height 2
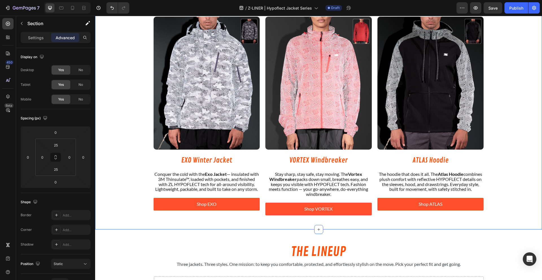
click at [125, 183] on div "THE LINEUP Heading Three jackets. Three styles. One mission: To keep you comfor…" at bounding box center [318, 94] width 447 height 257
click at [208, 158] on h2 "EXO Winter Jacket" at bounding box center [207, 160] width 106 height 10
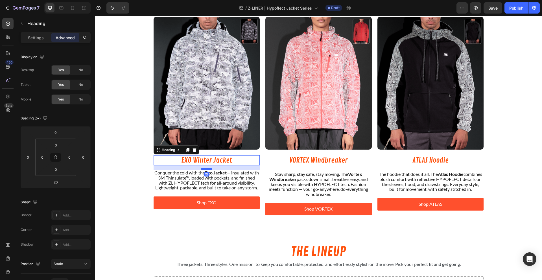
drag, startPoint x: 206, startPoint y: 171, endPoint x: 209, endPoint y: 169, distance: 3.4
click at [209, 169] on div at bounding box center [206, 169] width 11 height 2
type input "15"
click at [311, 164] on h2 "VORTEX Windbreaker" at bounding box center [318, 160] width 106 height 10
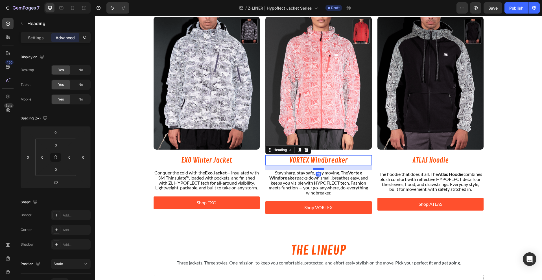
click at [314, 169] on div at bounding box center [318, 169] width 11 height 2
type input "15"
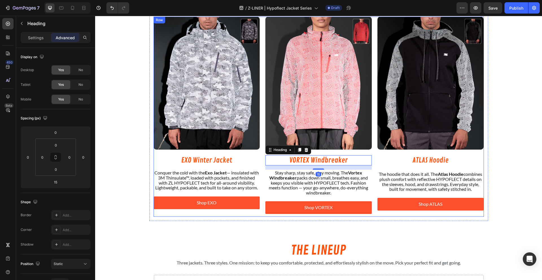
click at [439, 154] on div "Image ATLAS Hoodie Heading The hoodie that does it all. The Atlas Hoodie combin…" at bounding box center [430, 117] width 106 height 200
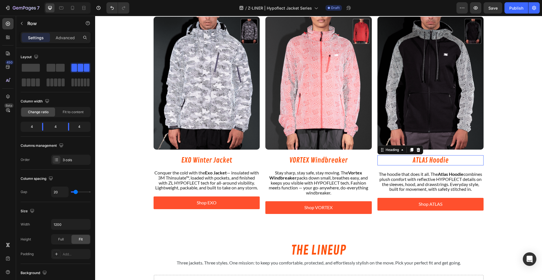
click at [432, 162] on h2 "ATLAS Hoodie" at bounding box center [430, 160] width 106 height 10
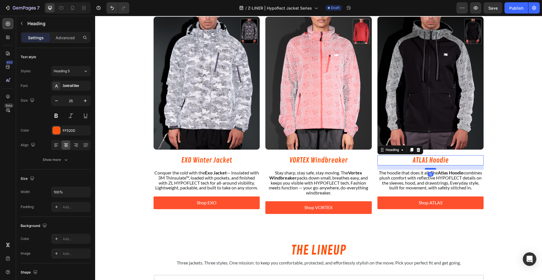
click at [428, 169] on div at bounding box center [430, 169] width 11 height 2
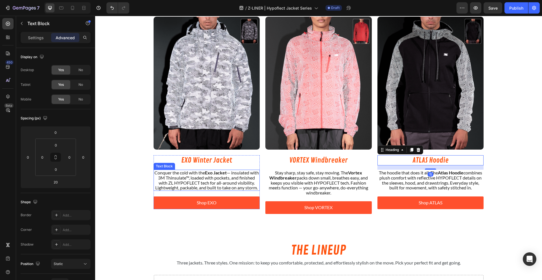
click at [160, 178] on p "Conquer the cold with the Exo Jacket — insulated with 3M Thinsulate™, loaded wi…" at bounding box center [206, 180] width 105 height 20
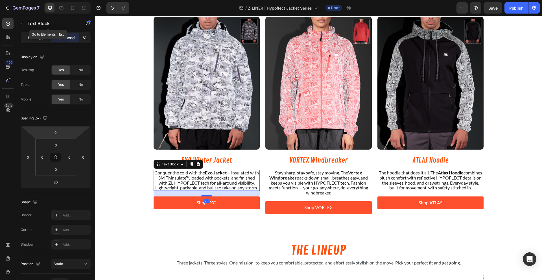
click at [36, 38] on p "Settings" at bounding box center [36, 38] width 16 height 6
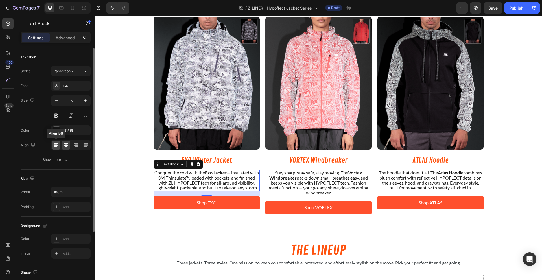
click at [56, 147] on icon at bounding box center [56, 145] width 6 height 6
click at [312, 184] on p "Stay sharp, stay safe, stay moving. The Vortex Windbreaker packs down small, br…" at bounding box center [318, 182] width 105 height 25
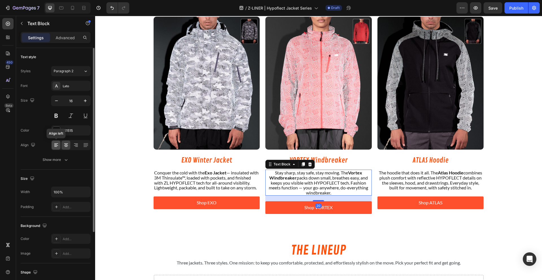
click at [57, 146] on icon at bounding box center [56, 145] width 4 height 1
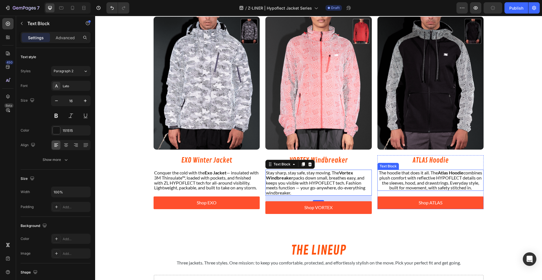
click at [420, 184] on p "The hoodie that does it all. The Atlas Hoodie combines plush comfort with refle…" at bounding box center [430, 180] width 105 height 20
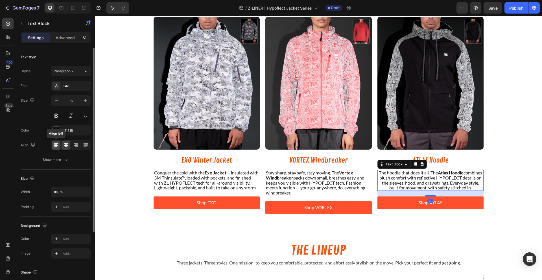
click at [53, 144] on icon at bounding box center [56, 145] width 6 height 6
click at [193, 157] on h2 "EXO Winter Jacket" at bounding box center [207, 160] width 106 height 10
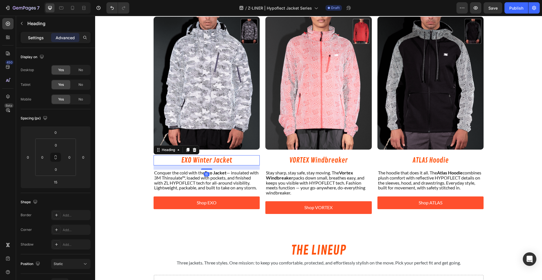
click at [34, 38] on p "Settings" at bounding box center [36, 38] width 16 height 6
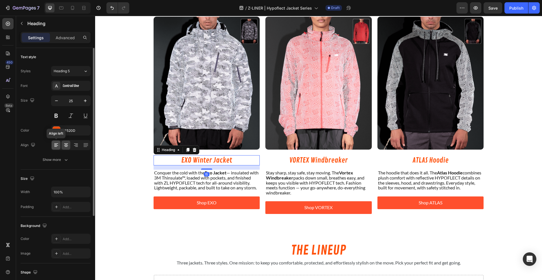
click at [52, 143] on div at bounding box center [56, 145] width 9 height 9
click at [334, 161] on h2 "VORTEX Windbreaker" at bounding box center [318, 160] width 106 height 10
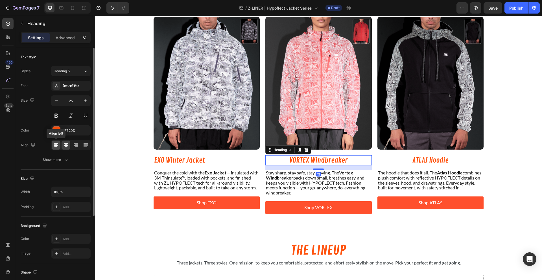
click at [53, 144] on icon at bounding box center [56, 145] width 6 height 6
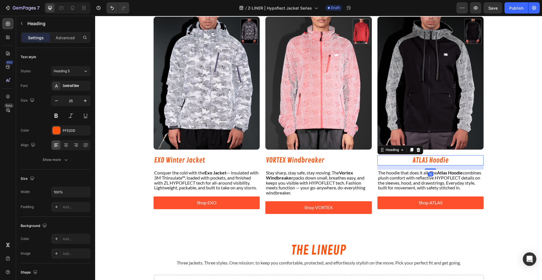
click at [400, 156] on h2 "ATLAS Hoodie" at bounding box center [430, 160] width 106 height 10
click at [60, 145] on div at bounding box center [56, 145] width 9 height 9
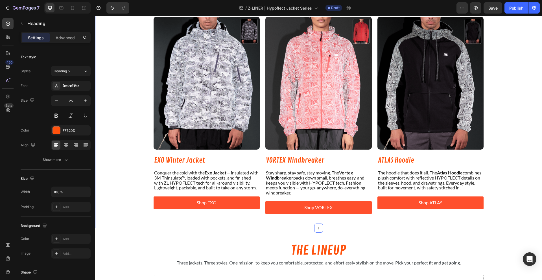
click at [128, 159] on div "THE LINEUP Heading Three jackets. Three styles. One mission: To keep you comfor…" at bounding box center [318, 93] width 447 height 255
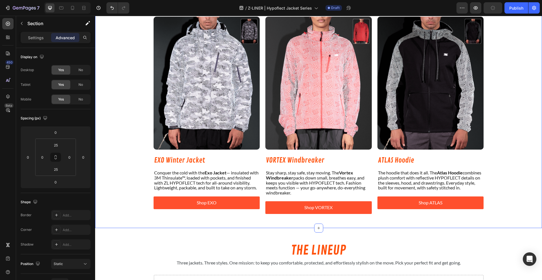
click at [132, 160] on div "THE LINEUP Heading Three jackets. Three styles. One mission: To keep you comfor…" at bounding box center [318, 93] width 447 height 255
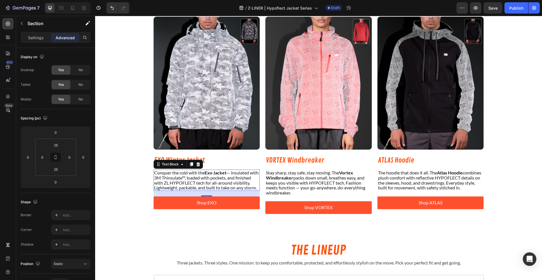
click at [199, 182] on p "Conquer the cold with the Exo Jacket — insulated with 3M Thinsulate™, loaded wi…" at bounding box center [206, 180] width 105 height 20
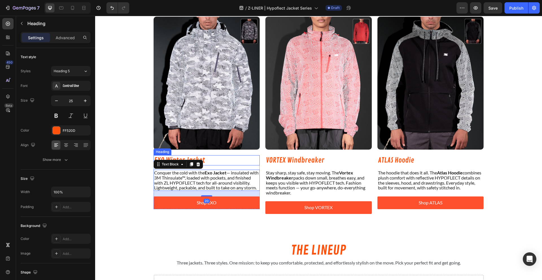
click at [225, 163] on h2 "EXO Winter Jacket" at bounding box center [207, 160] width 106 height 10
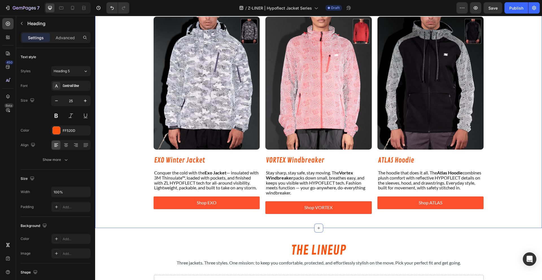
click at [122, 185] on div "THE LINEUP Heading Three jackets. Three styles. One mission: To keep you comfor…" at bounding box center [318, 93] width 447 height 255
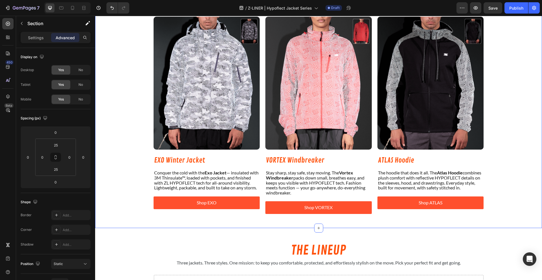
click at [122, 182] on div "THE LINEUP Heading Three jackets. Three styles. One mission: To keep you comfor…" at bounding box center [318, 93] width 447 height 255
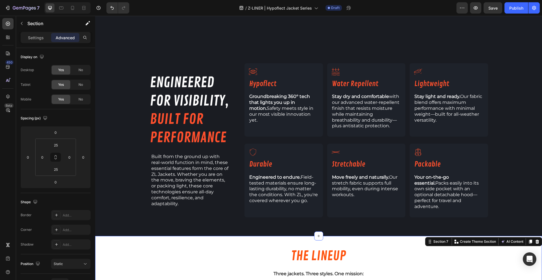
scroll to position [312, 0]
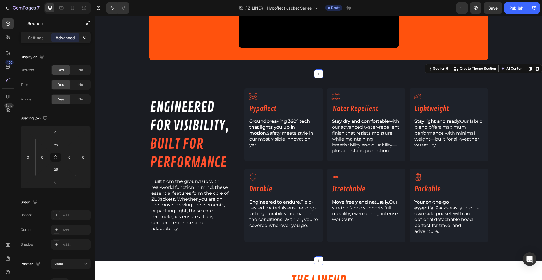
click at [130, 168] on div "engineered for visibility, built for performance Heading Built from the ground …" at bounding box center [318, 167] width 447 height 159
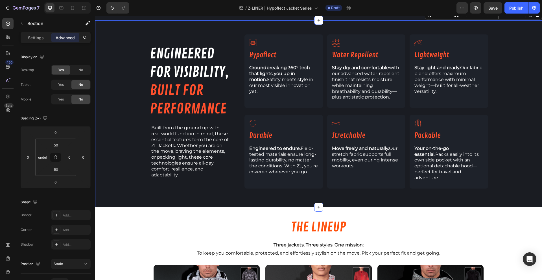
scroll to position [430, 0]
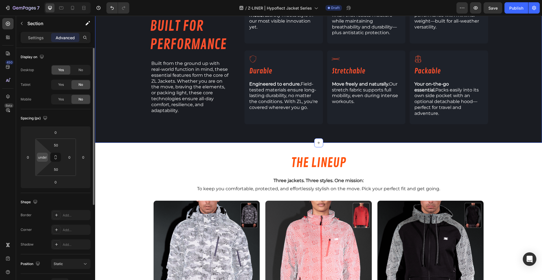
click at [41, 159] on input "undefined" at bounding box center [42, 157] width 8 height 8
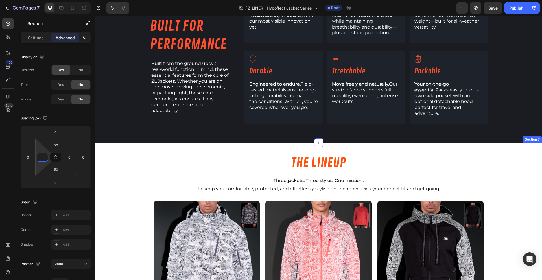
type input "0"
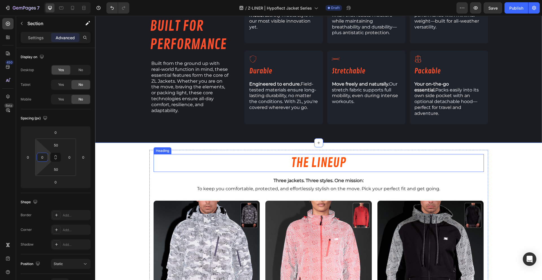
click at [162, 164] on h2 "THE LINEUP" at bounding box center [319, 163] width 330 height 18
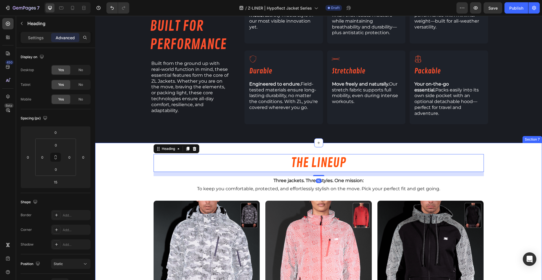
click at [100, 161] on div "THE LINEUP Heading 15 Three jackets. Three styles. One mission: To keep you com…" at bounding box center [318, 277] width 447 height 255
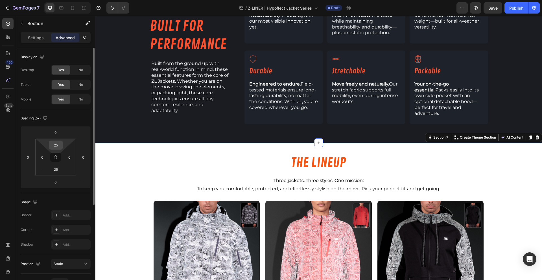
click at [54, 148] on input "25" at bounding box center [55, 145] width 11 height 8
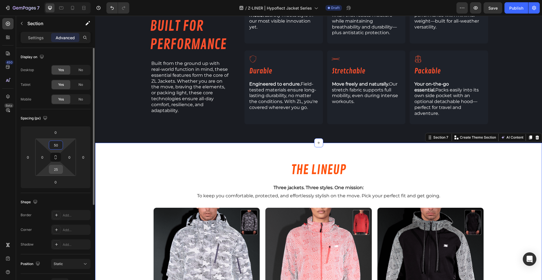
type input "50"
click at [54, 172] on input "25" at bounding box center [55, 169] width 11 height 8
type input "50"
click at [108, 158] on div "THE LINEUP Heading Three jackets. Three styles. One mission: To keep you comfor…" at bounding box center [318, 284] width 447 height 255
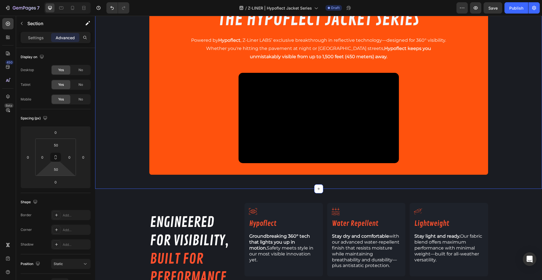
click at [108, 158] on div "INTRODUCING: Text Block THE HYPOFLECT JACKET SERIES Heading Powered by Hypoflec…" at bounding box center [318, 96] width 447 height 157
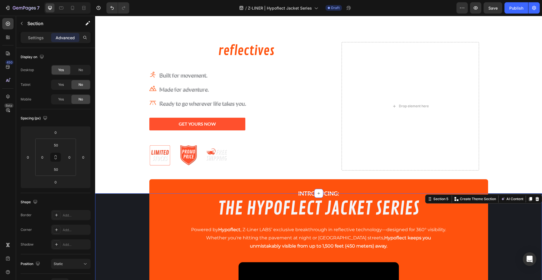
scroll to position [0, 0]
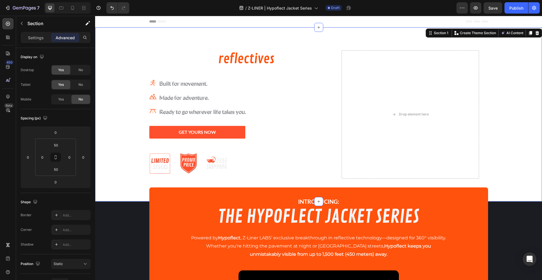
click at [107, 158] on div "The future of reflectives is here. Heading Icon Built for movement. Text block …" at bounding box center [318, 114] width 447 height 146
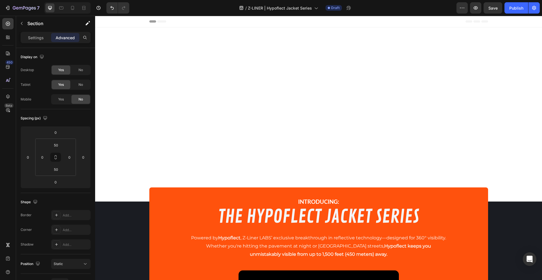
scroll to position [658, 0]
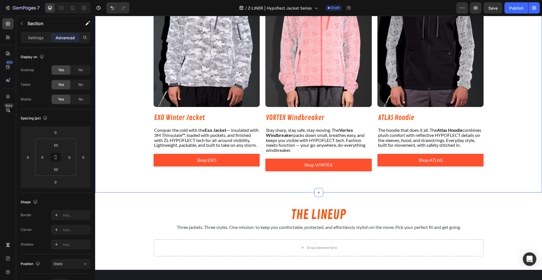
click at [107, 158] on div "THE LINEUP Heading Three jackets. Three styles. One mission: To keep you comfor…" at bounding box center [318, 50] width 447 height 255
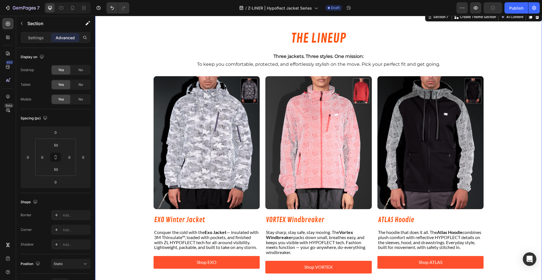
scroll to position [490, 0]
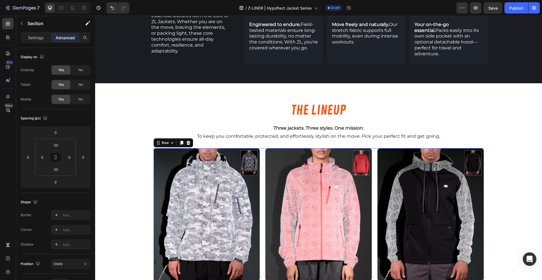
click at [259, 148] on div "Image EXO Winter Jacket Heading Conquer the cold with the Exo Jacket — insulate…" at bounding box center [319, 248] width 330 height 200
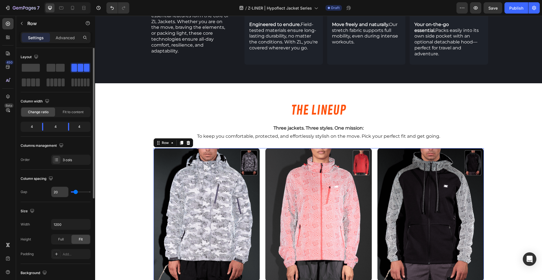
click at [60, 191] on input "20" at bounding box center [59, 192] width 17 height 10
type input "21"
type input "22"
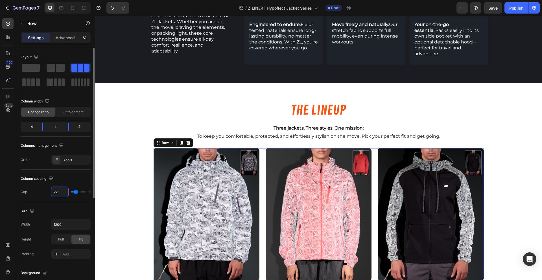
type input "23"
type input "24"
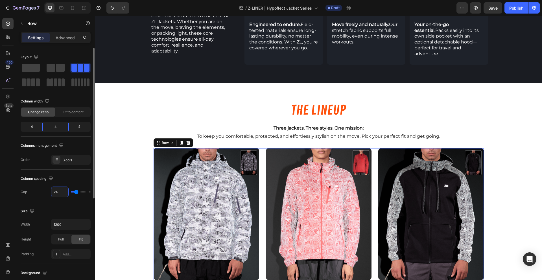
type input "25"
type input "26"
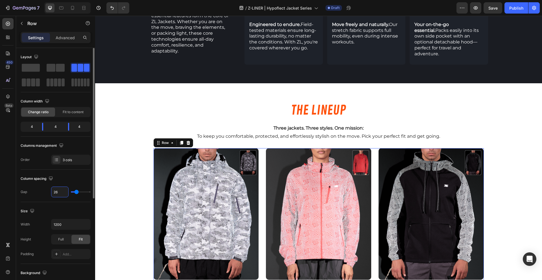
type input "25"
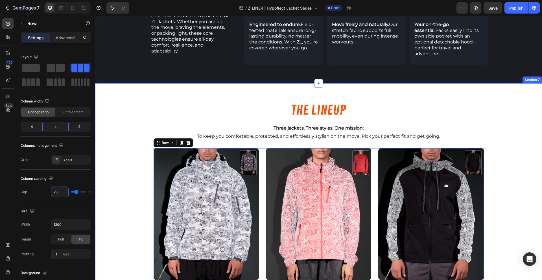
click at [129, 173] on div "THE LINEUP Heading Three jackets. Three styles. One mission: To keep you comfor…" at bounding box center [318, 224] width 447 height 254
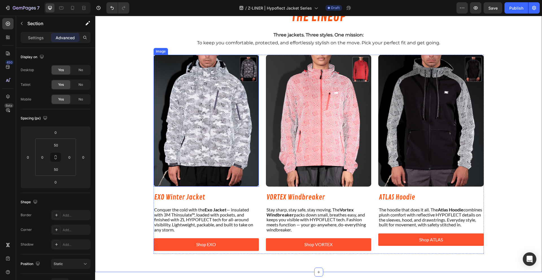
scroll to position [578, 0]
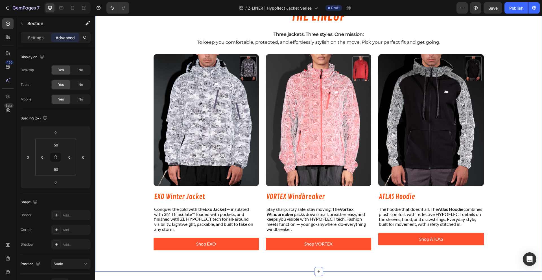
click at [136, 224] on div "THE LINEUP Heading Three jackets. Three styles. One mission: To keep you comfor…" at bounding box center [318, 130] width 447 height 254
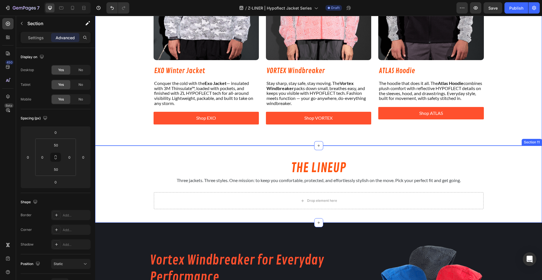
scroll to position [712, 0]
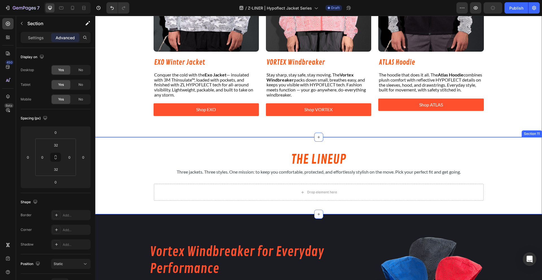
click at [135, 157] on div "THE LINEUP Heading Three jackets. Three styles. One mission: to keep you comfor…" at bounding box center [318, 175] width 447 height 59
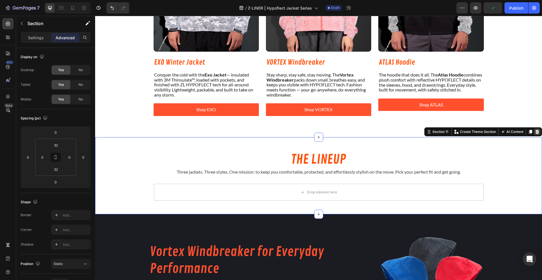
click at [535, 132] on div at bounding box center [537, 131] width 7 height 7
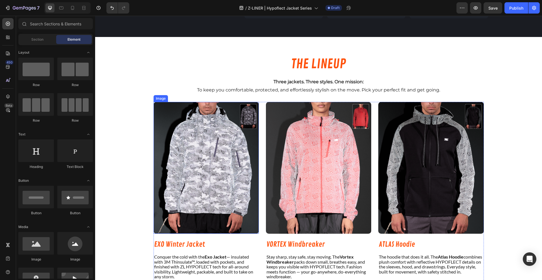
scroll to position [482, 0]
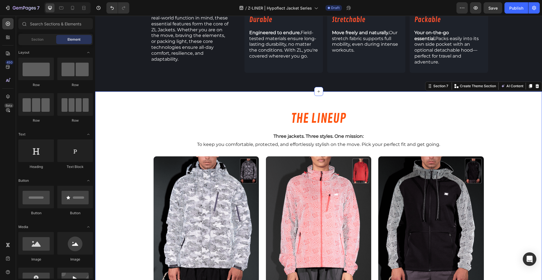
click at [132, 180] on div "THE LINEUP Heading Three jackets. Three styles. One mission: To keep you comfor…" at bounding box center [318, 233] width 447 height 254
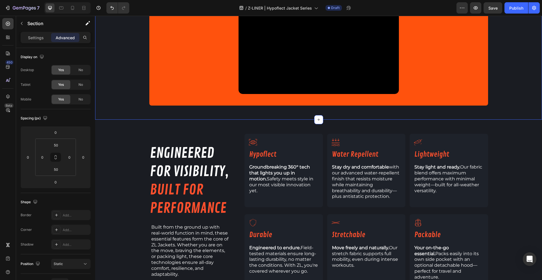
scroll to position [306, 0]
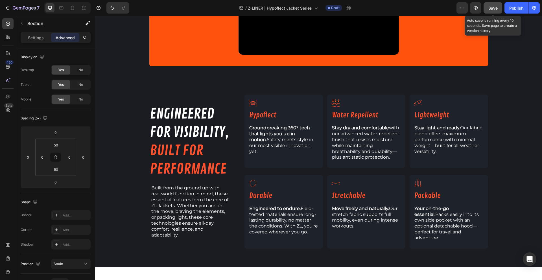
click at [492, 12] on button "Save" at bounding box center [492, 7] width 19 height 11
